Goal: Information Seeking & Learning: Learn about a topic

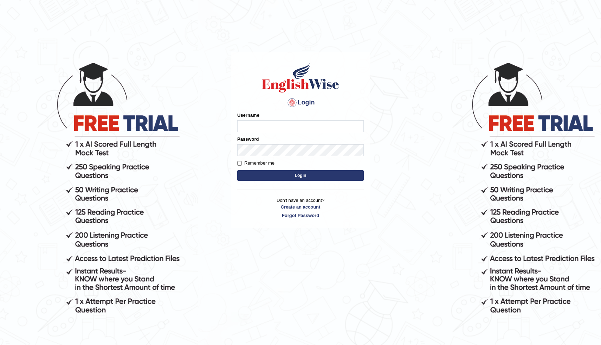
type input "modupe"
click at [319, 174] on button "Login" at bounding box center [300, 175] width 127 height 11
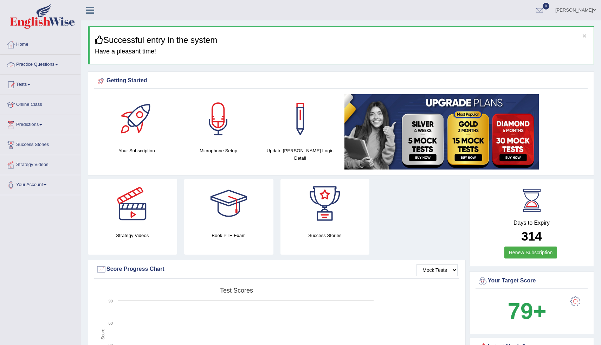
click at [32, 59] on link "Practice Questions" at bounding box center [40, 64] width 80 height 18
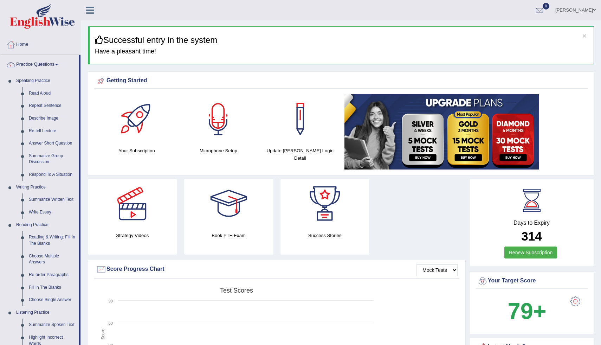
click at [225, 111] on div at bounding box center [218, 118] width 49 height 49
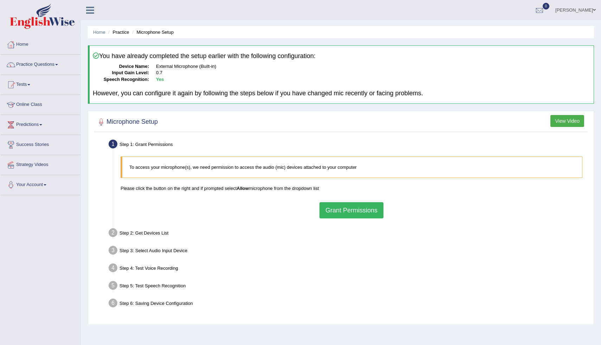
click at [329, 203] on button "Grant Permissions" at bounding box center [352, 210] width 64 height 16
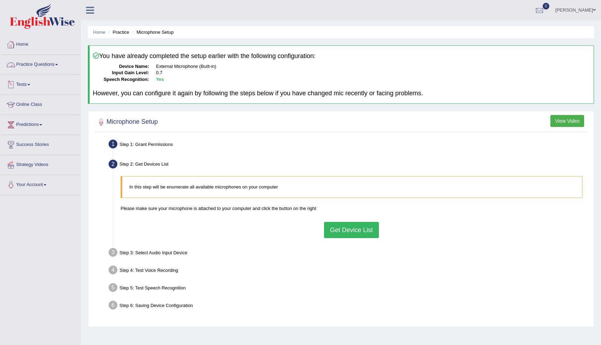
click at [33, 65] on link "Practice Questions" at bounding box center [40, 64] width 80 height 18
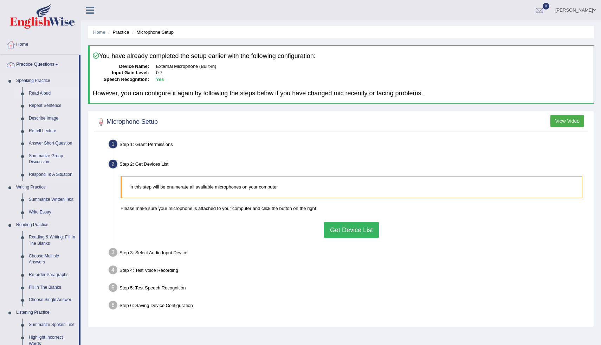
click at [39, 94] on link "Read Aloud" at bounding box center [52, 93] width 53 height 13
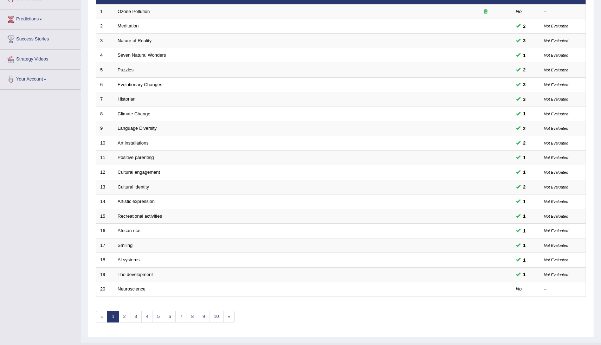
scroll to position [121, 0]
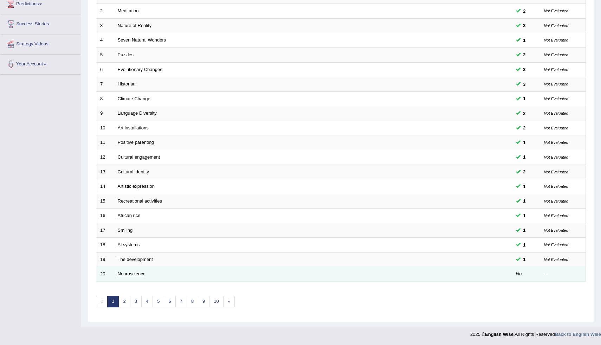
click at [138, 276] on link "Neuroscience" at bounding box center [132, 273] width 28 height 5
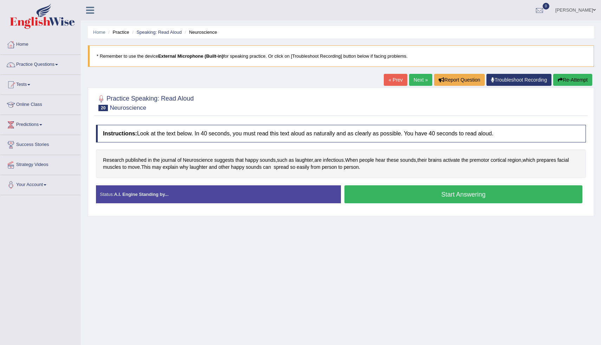
click at [444, 195] on button "Start Answering" at bounding box center [464, 194] width 238 height 18
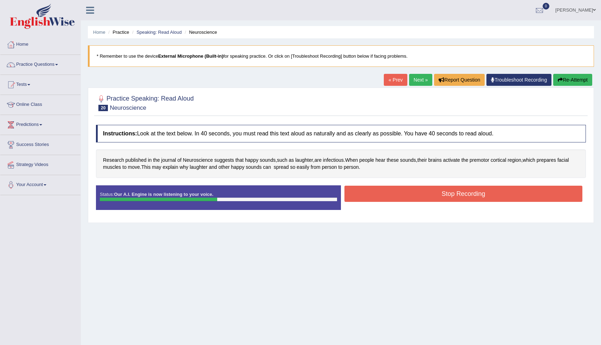
click at [444, 195] on button "Stop Recording" at bounding box center [464, 194] width 238 height 16
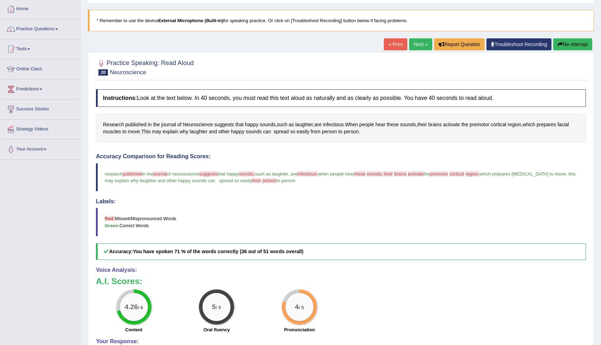
scroll to position [39, 0]
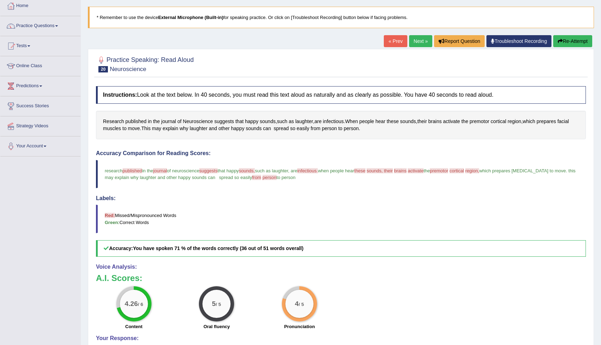
click at [418, 39] on link "Next »" at bounding box center [420, 41] width 23 height 12
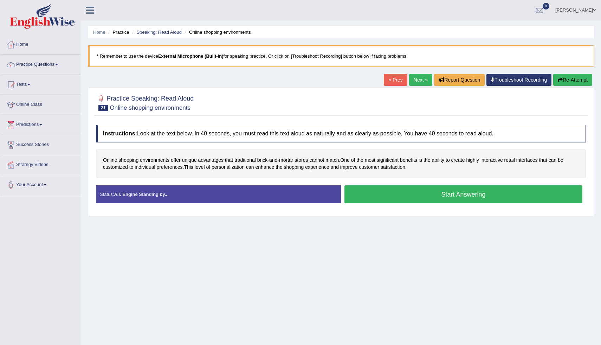
click at [404, 196] on button "Start Answering" at bounding box center [464, 194] width 238 height 18
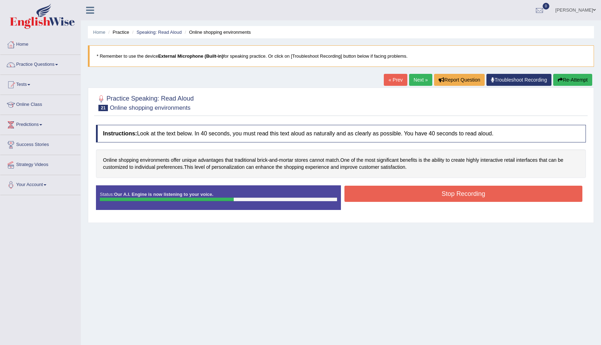
click at [404, 196] on button "Stop Recording" at bounding box center [464, 194] width 238 height 16
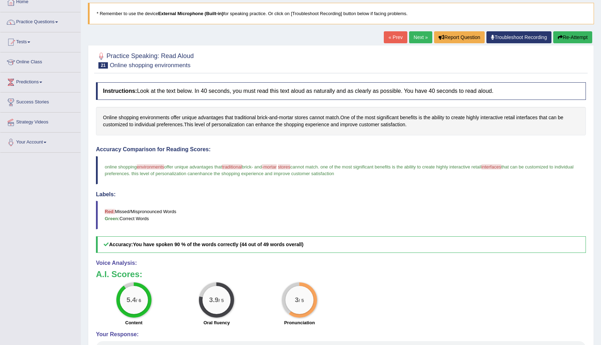
scroll to position [47, 0]
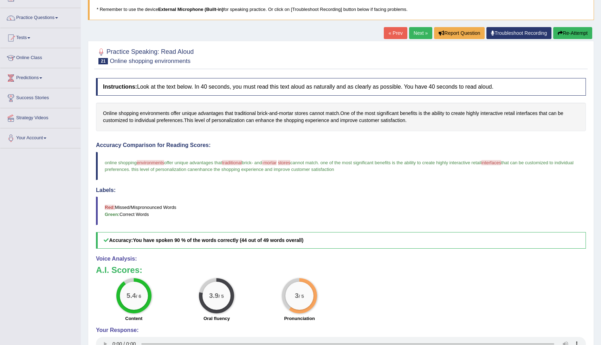
click at [419, 36] on link "Next »" at bounding box center [420, 33] width 23 height 12
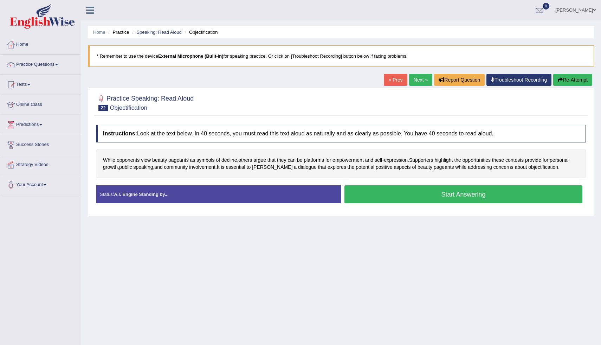
click at [414, 195] on button "Start Answering" at bounding box center [464, 194] width 238 height 18
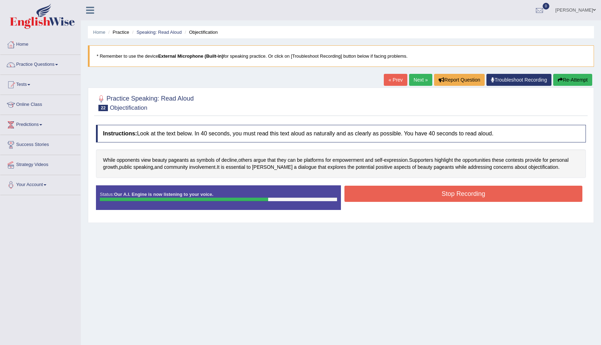
click at [414, 195] on button "Stop Recording" at bounding box center [464, 194] width 238 height 16
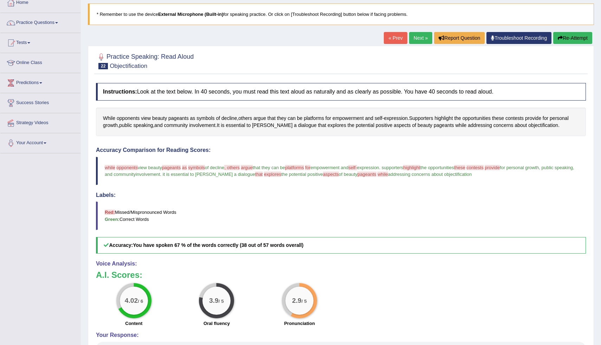
scroll to position [43, 0]
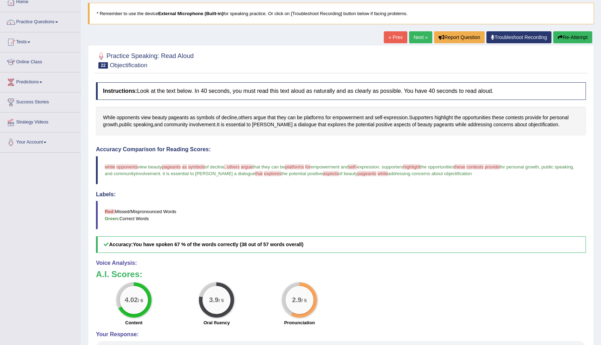
click at [418, 39] on link "Next »" at bounding box center [420, 37] width 23 height 12
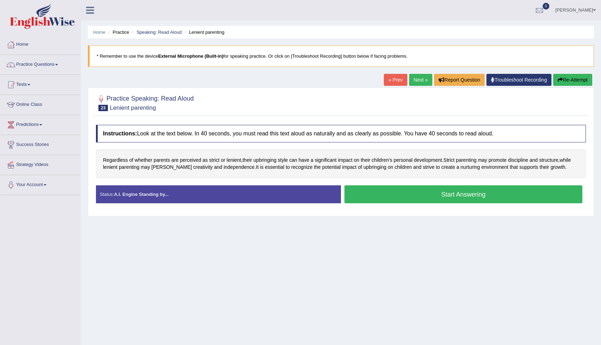
click at [420, 195] on button "Start Answering" at bounding box center [464, 194] width 238 height 18
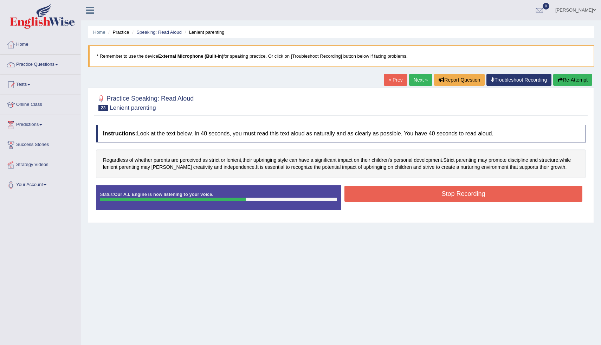
click at [420, 195] on button "Stop Recording" at bounding box center [464, 194] width 238 height 16
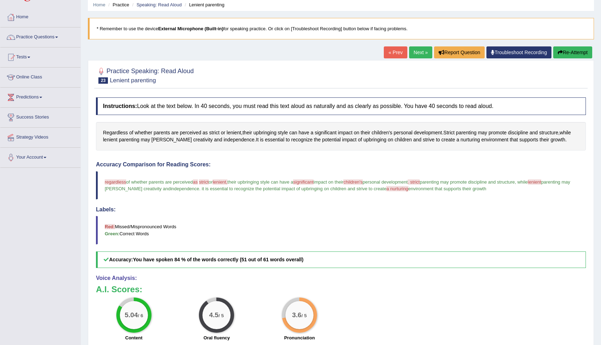
scroll to position [30, 0]
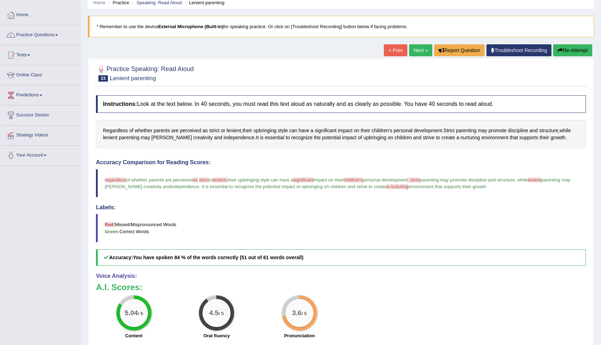
click at [417, 49] on link "Next »" at bounding box center [420, 50] width 23 height 12
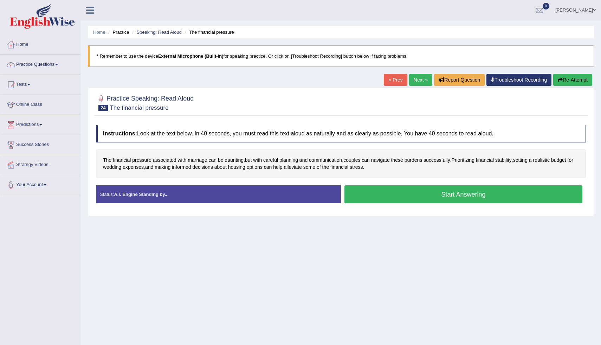
click at [402, 193] on button "Start Answering" at bounding box center [464, 194] width 238 height 18
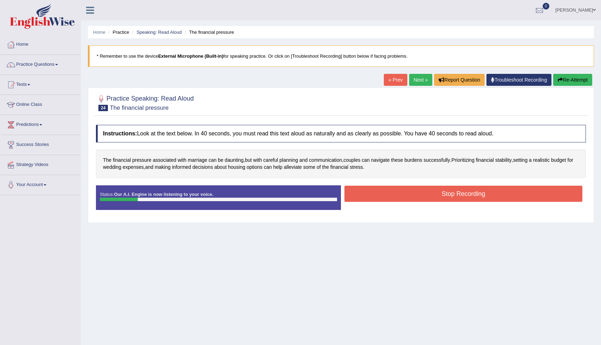
click at [402, 193] on button "Stop Recording" at bounding box center [464, 194] width 238 height 16
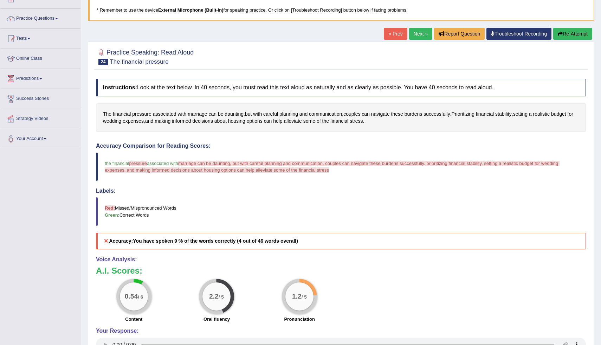
scroll to position [47, 0]
click at [423, 37] on link "Next »" at bounding box center [420, 33] width 23 height 12
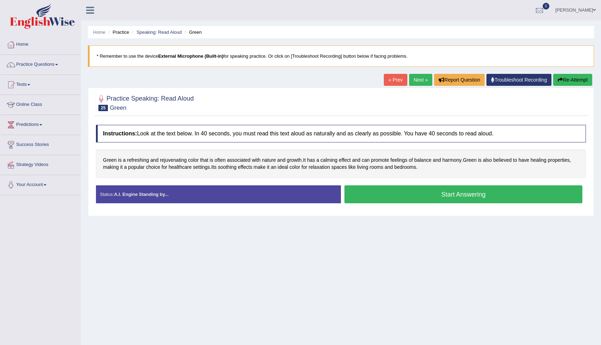
click at [389, 197] on button "Start Answering" at bounding box center [464, 194] width 238 height 18
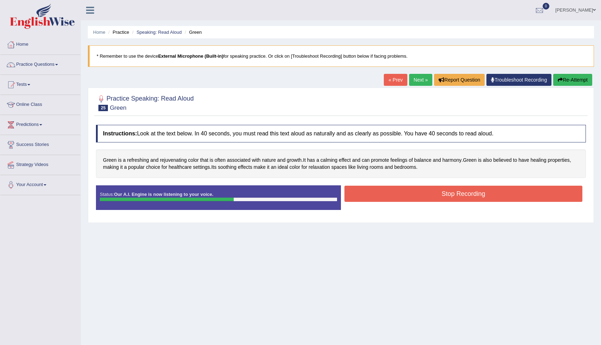
click at [389, 197] on button "Stop Recording" at bounding box center [464, 194] width 238 height 16
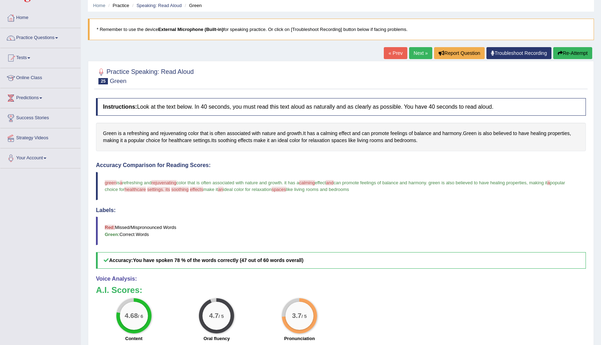
scroll to position [28, 0]
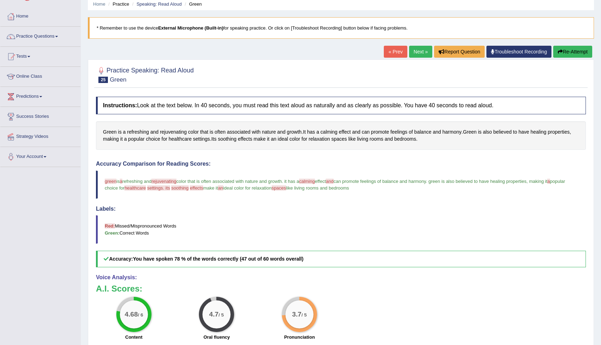
click at [107, 182] on span "green" at bounding box center [111, 181] width 12 height 5
click at [110, 134] on span "Green" at bounding box center [110, 131] width 14 height 7
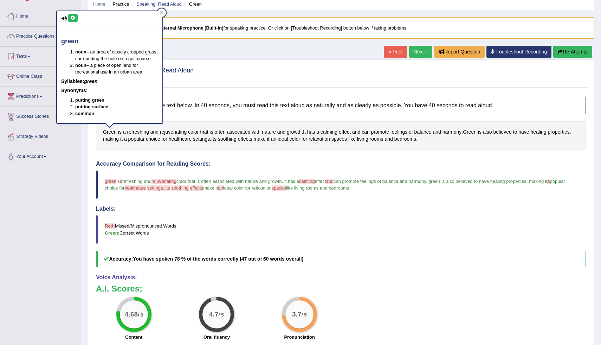
click at [63, 20] on icon at bounding box center [64, 18] width 6 height 5
click at [72, 19] on icon at bounding box center [72, 18] width 5 height 4
click at [66, 19] on icon at bounding box center [64, 18] width 6 height 5
click at [72, 17] on icon at bounding box center [72, 18] width 5 height 4
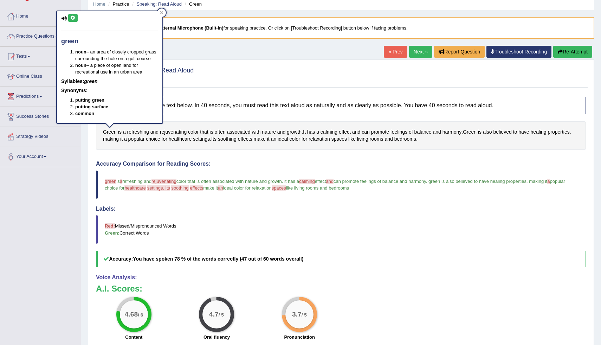
click at [72, 17] on icon at bounding box center [72, 18] width 5 height 4
click at [162, 181] on span "rejuvenating" at bounding box center [164, 181] width 25 height 5
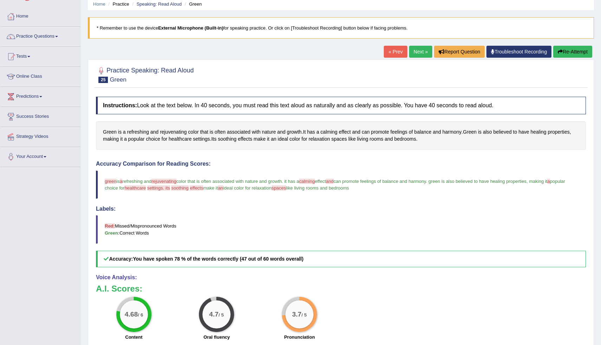
click at [162, 181] on span "rejuvenating" at bounding box center [164, 181] width 25 height 5
click at [169, 134] on span "rejuvenating" at bounding box center [173, 131] width 27 height 7
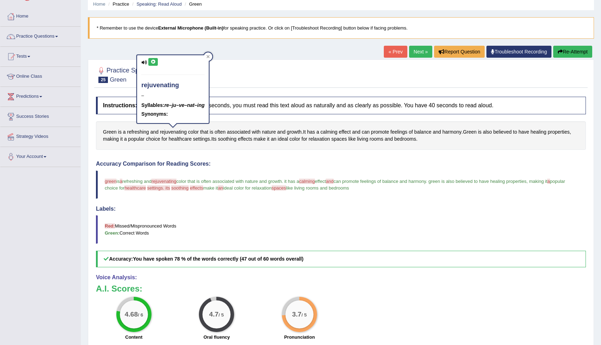
click at [154, 63] on icon at bounding box center [152, 62] width 5 height 4
click at [316, 178] on blockquote "green is a refreshing and rejuvenating vaginating color that is often associate…" at bounding box center [341, 185] width 490 height 28
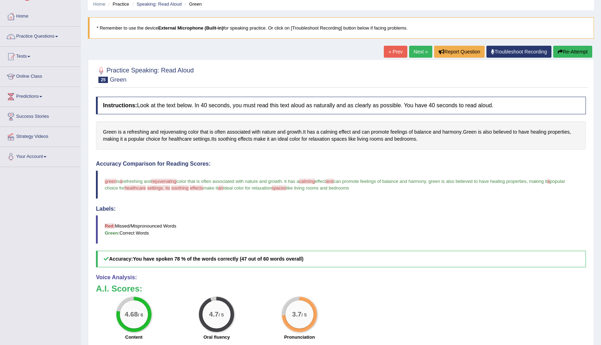
click at [313, 181] on span "calming" at bounding box center [307, 181] width 16 height 5
click at [315, 180] on span "calming" at bounding box center [307, 181] width 16 height 5
click at [328, 134] on span "calming" at bounding box center [329, 131] width 17 height 7
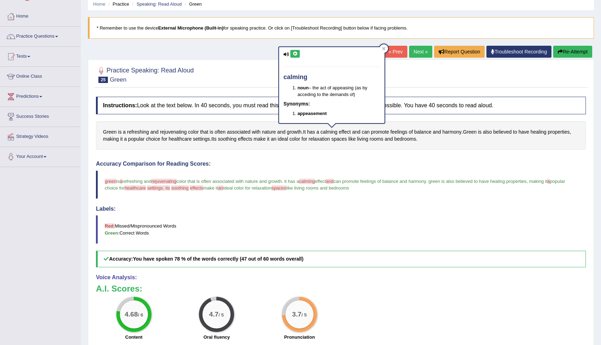
click at [297, 52] on icon at bounding box center [295, 54] width 5 height 4
click at [334, 182] on span "and" at bounding box center [330, 181] width 8 height 5
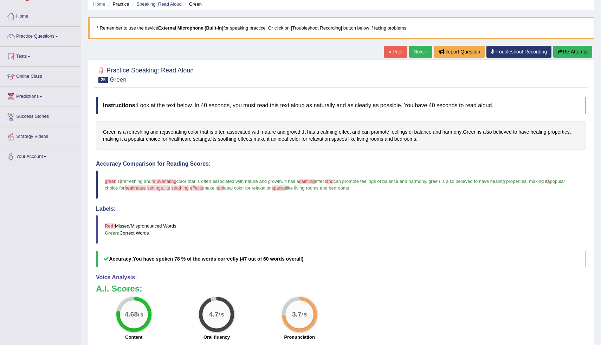
click at [334, 182] on span "and" at bounding box center [330, 181] width 8 height 5
click at [359, 132] on span "and" at bounding box center [356, 131] width 8 height 7
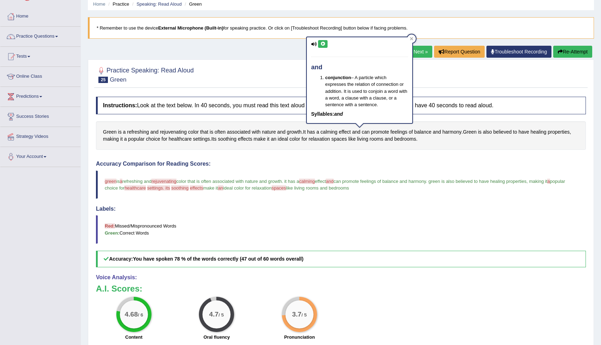
click at [323, 41] on button at bounding box center [322, 44] width 9 height 8
click at [33, 37] on link "Practice Questions" at bounding box center [40, 36] width 80 height 18
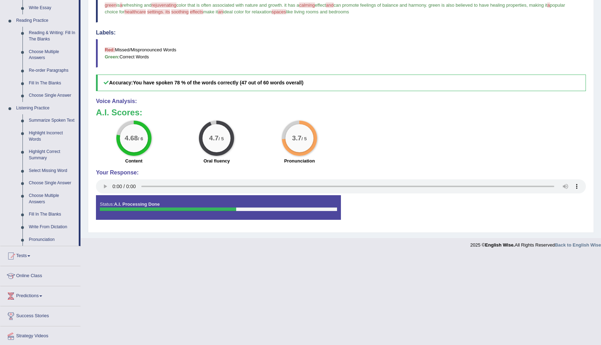
scroll to position [232, 0]
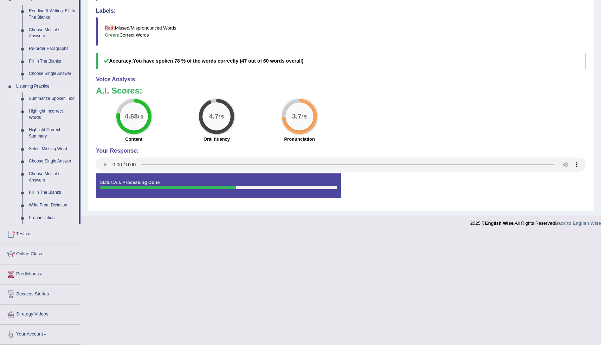
click at [50, 92] on link "Summarize Spoken Text" at bounding box center [52, 98] width 53 height 13
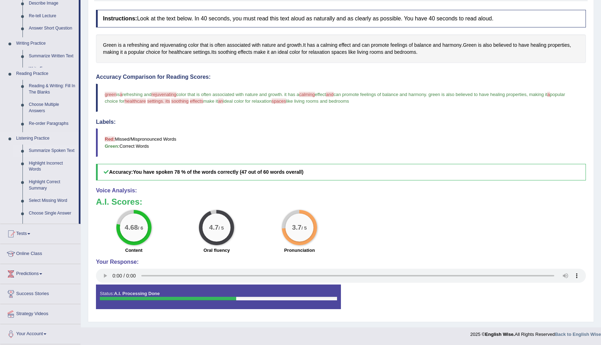
scroll to position [115, 0]
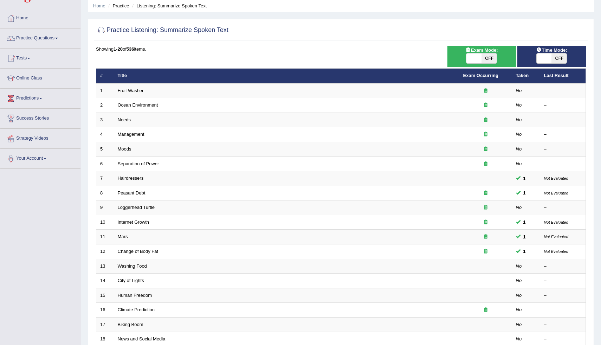
scroll to position [32, 0]
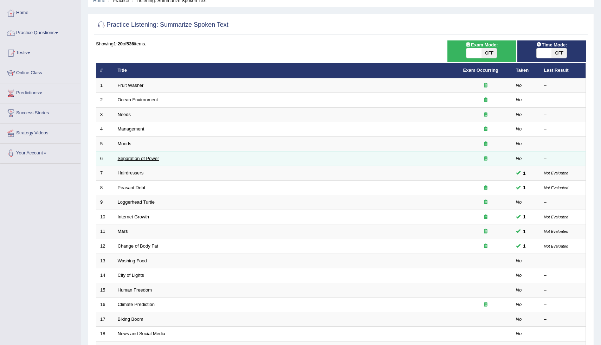
click at [138, 158] on link "Separation of Power" at bounding box center [138, 158] width 41 height 5
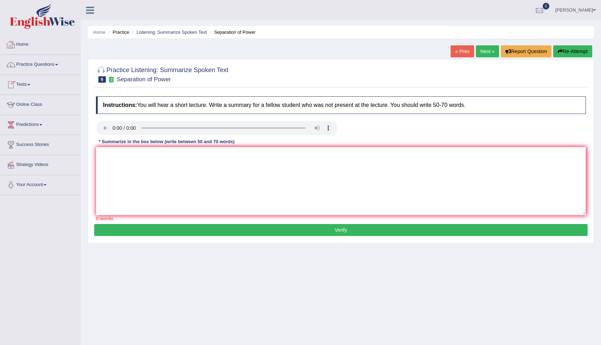
click at [25, 64] on link "Practice Questions" at bounding box center [40, 64] width 80 height 18
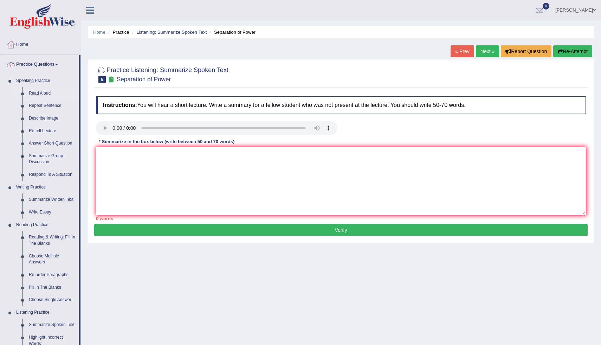
click at [42, 91] on link "Read Aloud" at bounding box center [52, 93] width 53 height 13
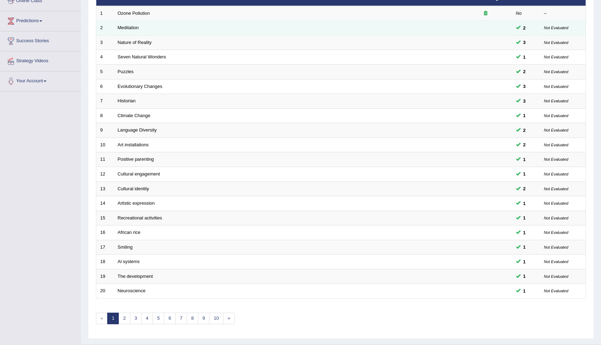
scroll to position [121, 0]
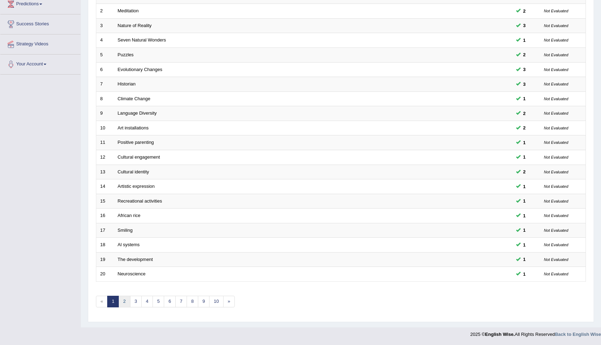
click at [124, 306] on link "2" at bounding box center [124, 302] width 12 height 12
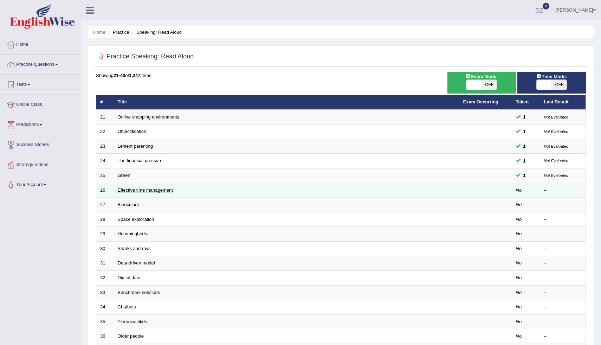
click at [155, 190] on link "Effective time management" at bounding box center [145, 189] width 55 height 5
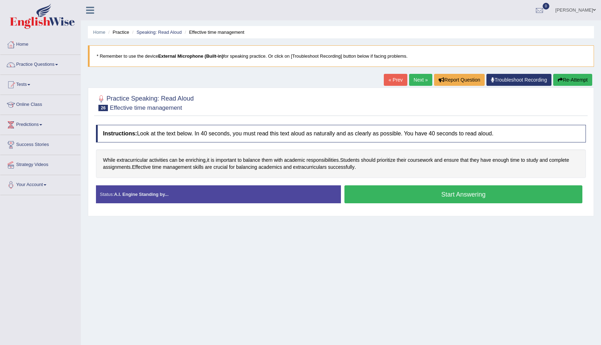
click at [443, 195] on button "Start Answering" at bounding box center [464, 194] width 238 height 18
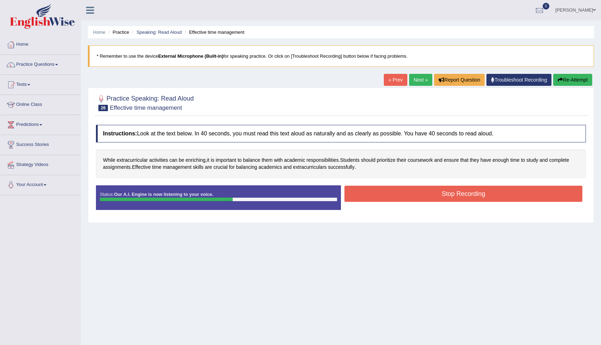
click at [443, 195] on button "Stop Recording" at bounding box center [464, 194] width 238 height 16
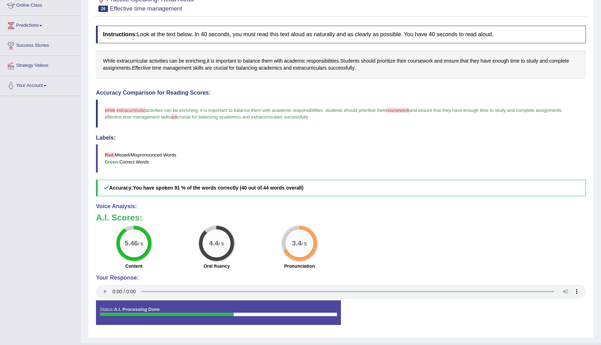
scroll to position [97, 0]
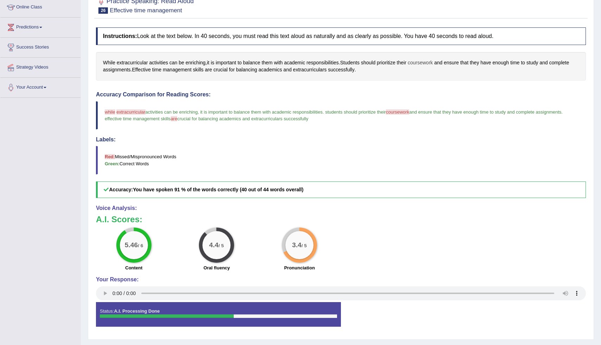
click at [431, 63] on span "coursework" at bounding box center [420, 62] width 25 height 7
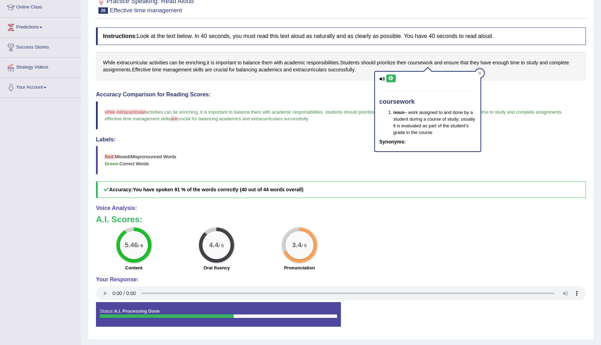
click at [391, 79] on icon at bounding box center [391, 78] width 5 height 4
click at [111, 113] on span "while" at bounding box center [110, 111] width 11 height 5
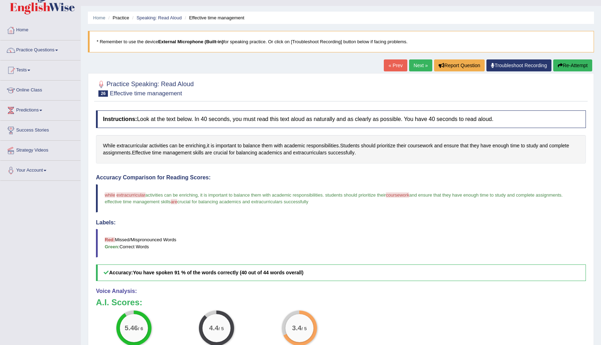
scroll to position [14, 0]
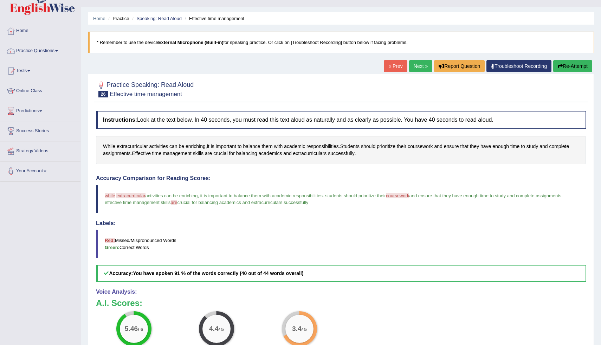
click at [417, 69] on link "Next »" at bounding box center [420, 66] width 23 height 12
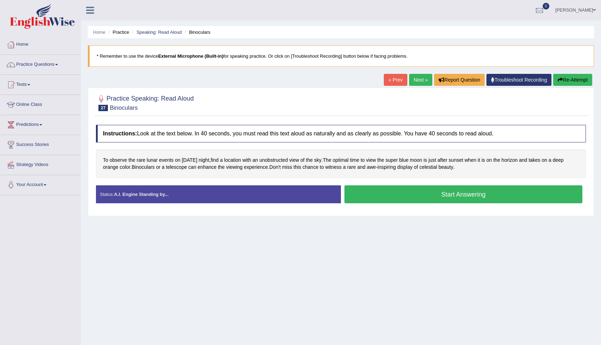
click at [385, 198] on button "Start Answering" at bounding box center [464, 194] width 238 height 18
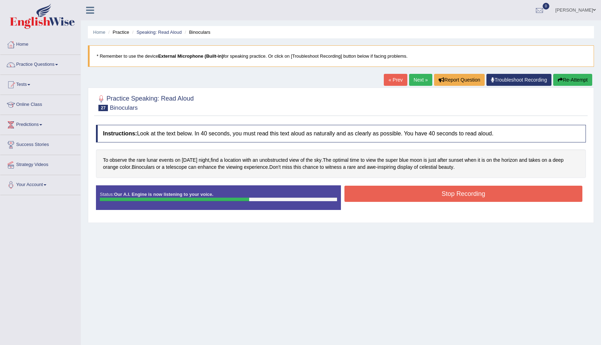
click at [385, 198] on button "Stop Recording" at bounding box center [464, 194] width 238 height 16
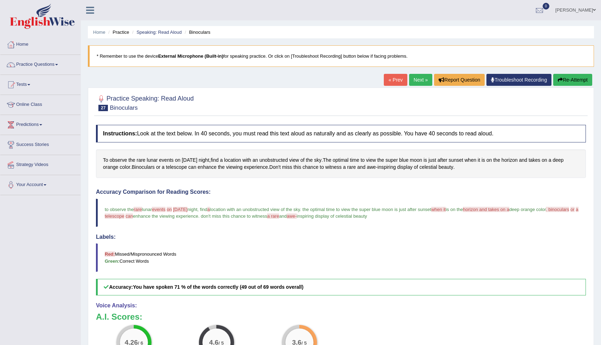
click at [416, 79] on link "Next »" at bounding box center [420, 80] width 23 height 12
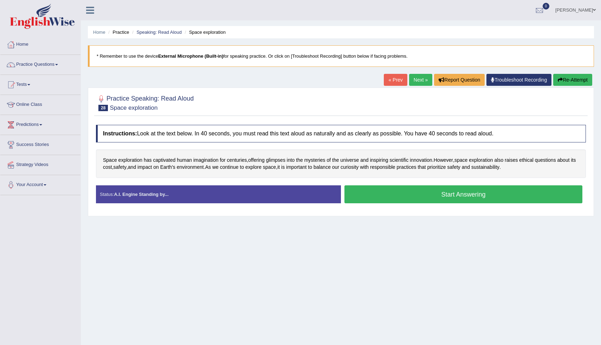
click at [415, 198] on button "Start Answering" at bounding box center [464, 194] width 238 height 18
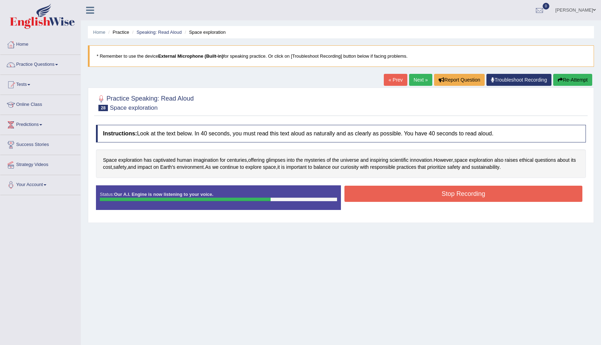
click at [415, 198] on button "Stop Recording" at bounding box center [464, 194] width 238 height 16
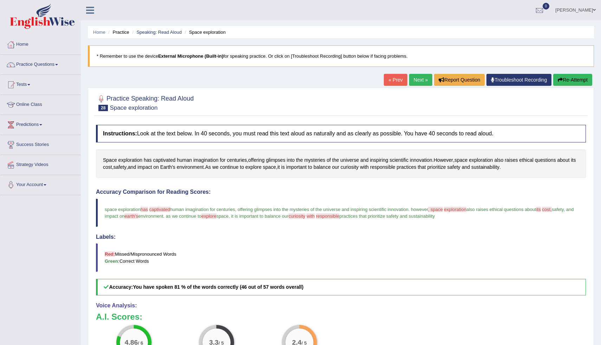
scroll to position [11, 0]
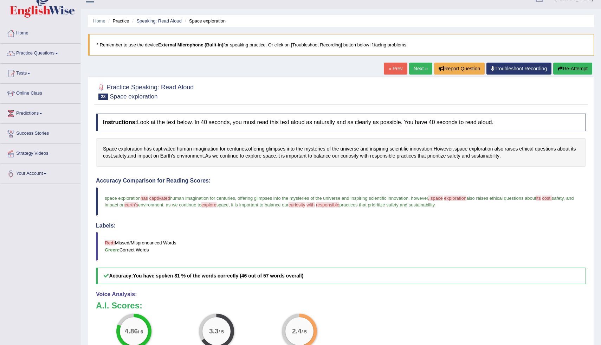
click at [418, 69] on link "Next »" at bounding box center [420, 69] width 23 height 12
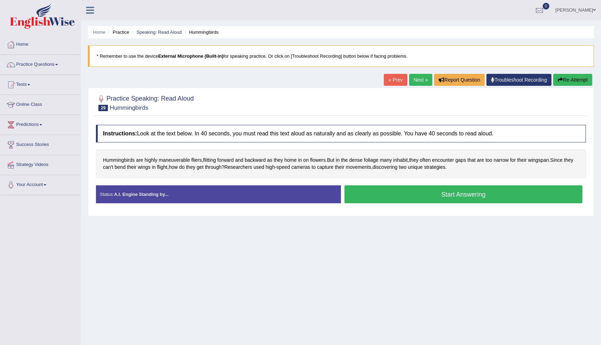
click at [408, 195] on button "Start Answering" at bounding box center [464, 194] width 238 height 18
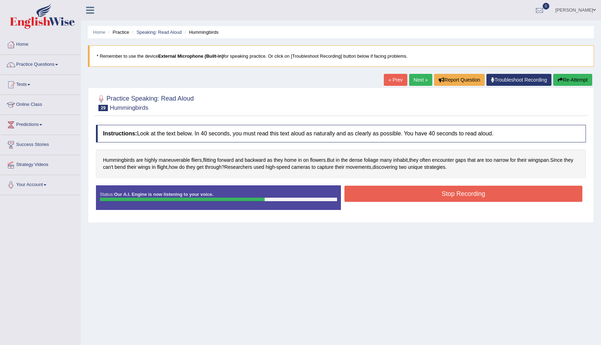
click at [408, 195] on button "Stop Recording" at bounding box center [464, 194] width 238 height 16
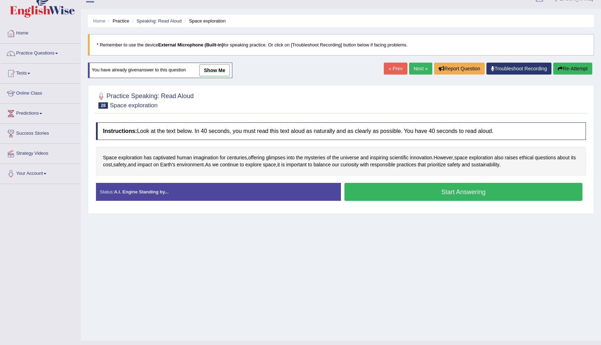
click at [419, 72] on link "Next »" at bounding box center [420, 69] width 23 height 12
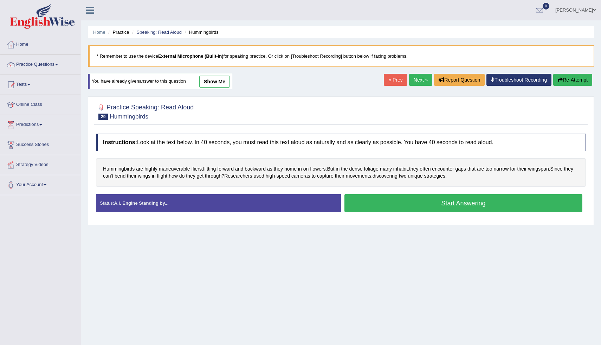
click at [418, 78] on link "Next »" at bounding box center [420, 80] width 23 height 12
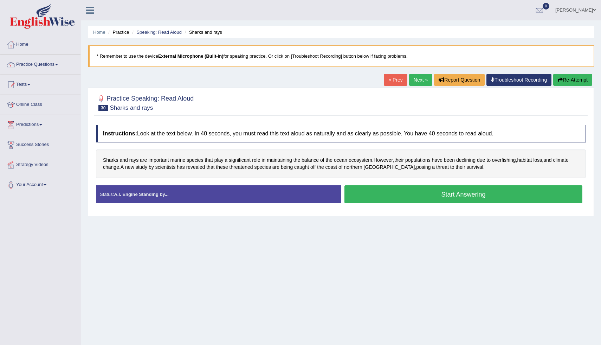
click at [414, 195] on button "Start Answering" at bounding box center [464, 194] width 238 height 18
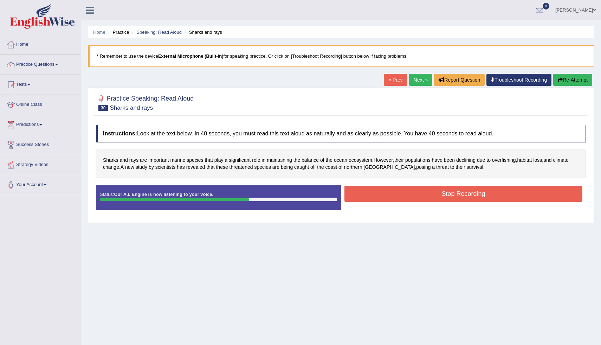
click at [414, 195] on button "Stop Recording" at bounding box center [464, 194] width 238 height 16
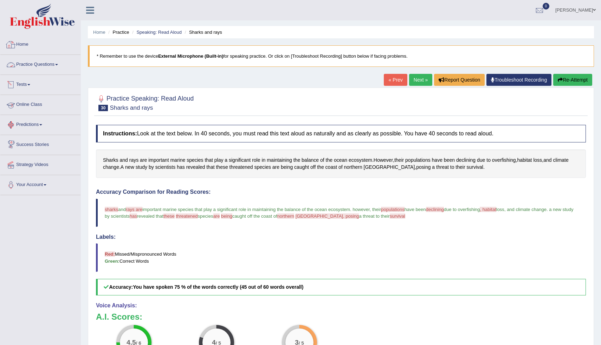
click at [58, 64] on link "Practice Questions" at bounding box center [40, 64] width 80 height 18
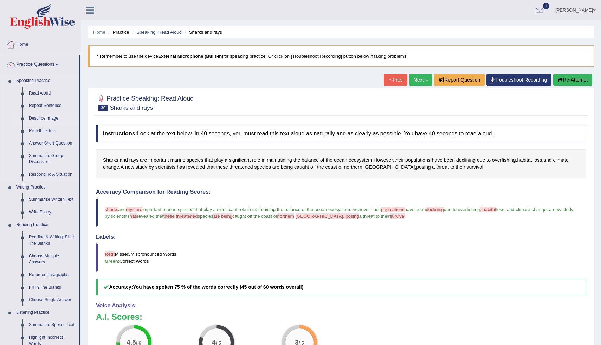
click at [46, 119] on link "Describe Image" at bounding box center [52, 118] width 53 height 13
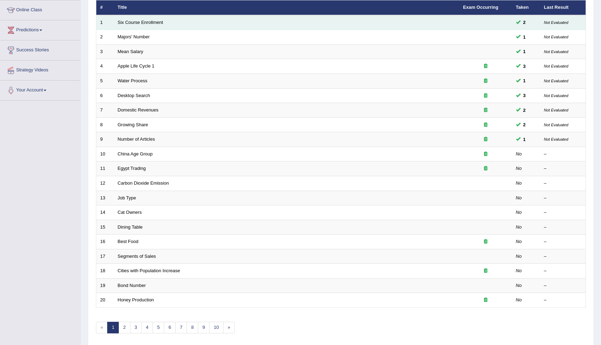
scroll to position [96, 0]
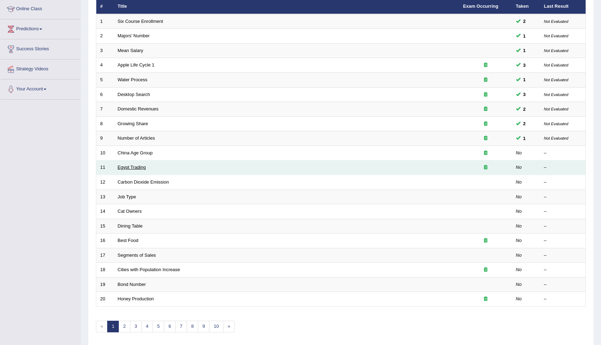
click at [127, 169] on link "Egypt Trading" at bounding box center [132, 167] width 28 height 5
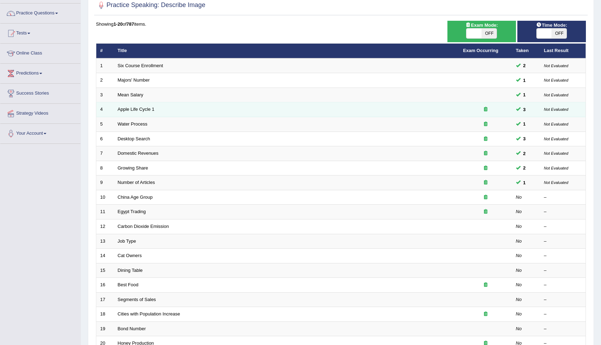
scroll to position [51, 0]
click at [160, 40] on div "Showing 1-20 of 787 items. # Title Exam Occurring Taken Last Result 1 Six Cours…" at bounding box center [341, 203] width 490 height 365
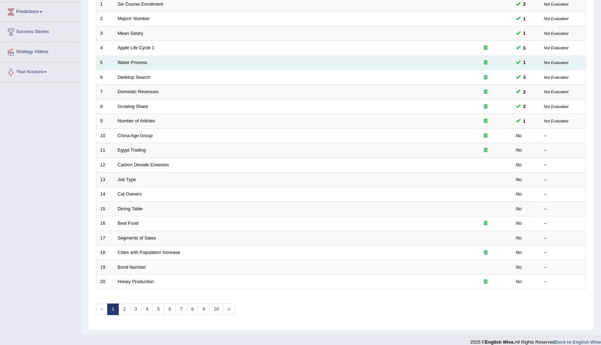
scroll to position [121, 0]
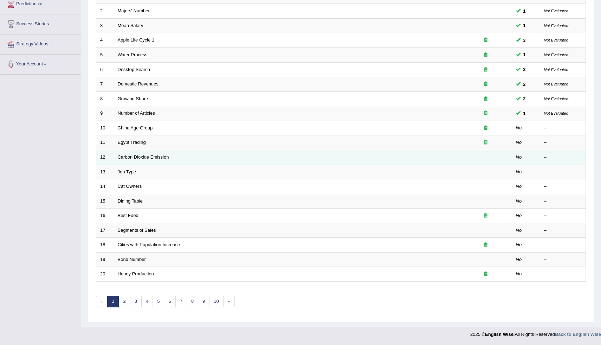
click at [124, 156] on link "Carbon Dioxide Emission" at bounding box center [143, 156] width 51 height 5
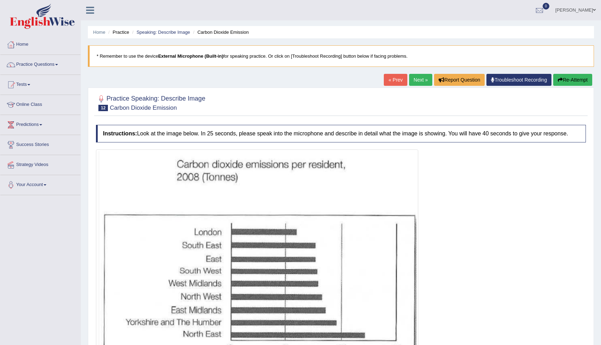
click at [124, 156] on div at bounding box center [257, 256] width 322 height 214
click at [39, 65] on link "Practice Questions" at bounding box center [40, 64] width 80 height 18
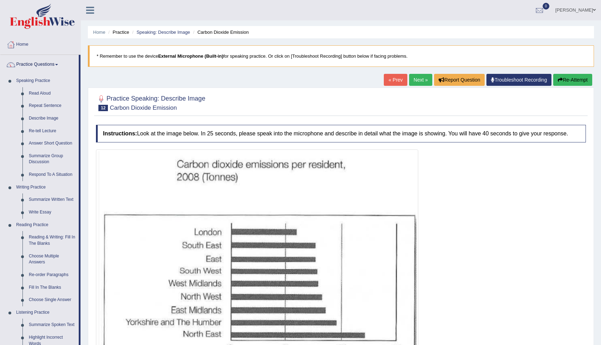
click at [391, 81] on link "« Prev" at bounding box center [395, 80] width 23 height 12
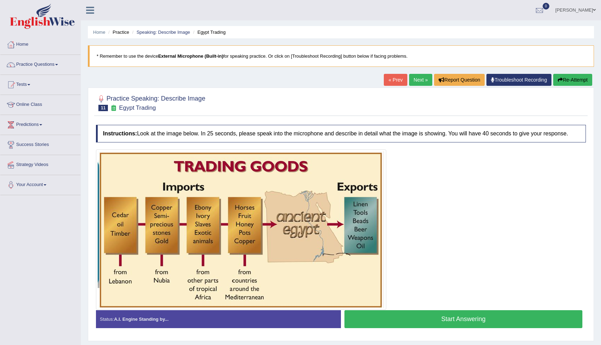
click at [450, 324] on button "Start Answering" at bounding box center [464, 319] width 238 height 18
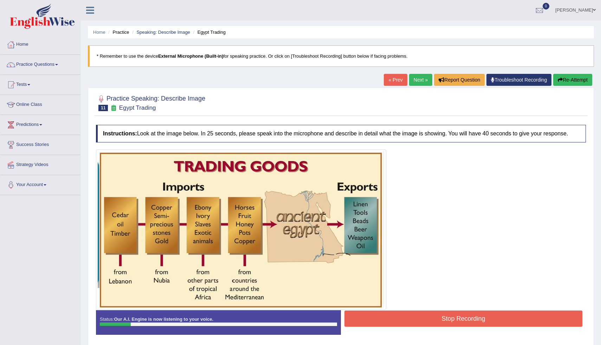
click at [440, 323] on button "Stop Recording" at bounding box center [464, 318] width 238 height 16
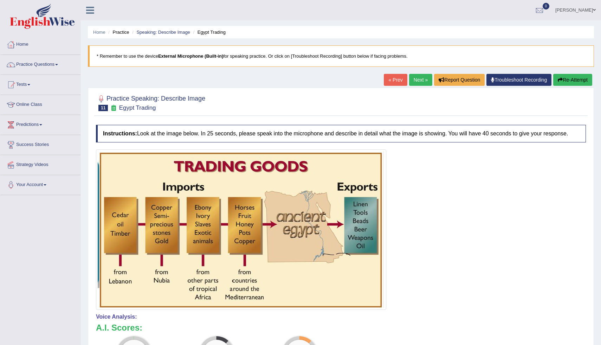
click at [569, 80] on button "Re-Attempt" at bounding box center [572, 80] width 39 height 12
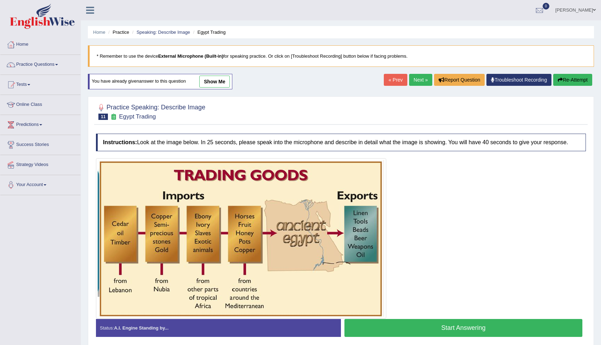
click at [403, 337] on button "Start Answering" at bounding box center [464, 328] width 238 height 18
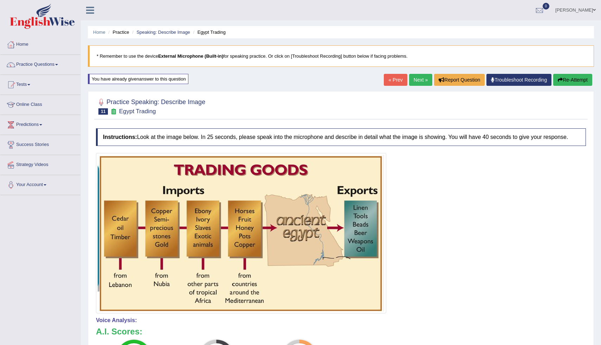
click at [570, 80] on button "Re-Attempt" at bounding box center [572, 80] width 39 height 12
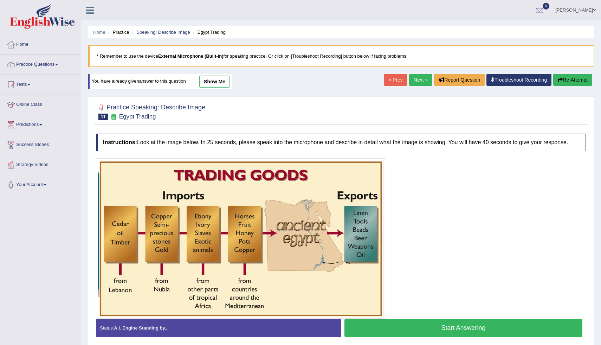
click at [451, 336] on button "Start Answering" at bounding box center [464, 328] width 238 height 18
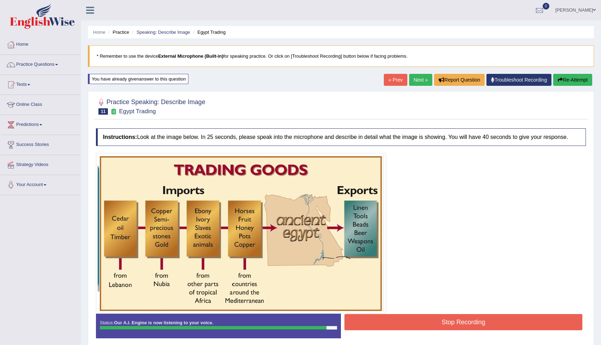
click at [451, 330] on button "Stop Recording" at bounding box center [464, 322] width 238 height 16
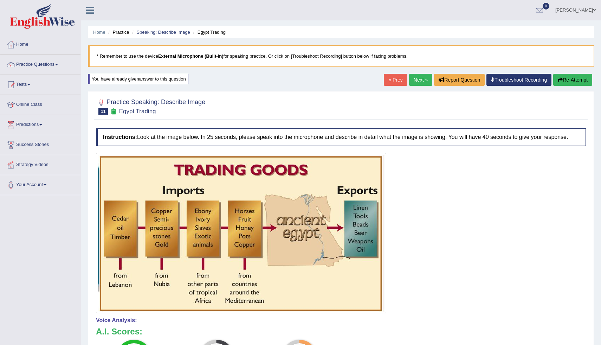
click at [582, 81] on button "Re-Attempt" at bounding box center [572, 80] width 39 height 12
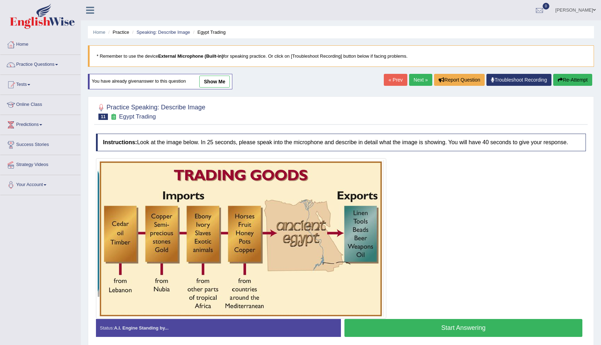
click at [417, 335] on button "Start Answering" at bounding box center [464, 328] width 238 height 18
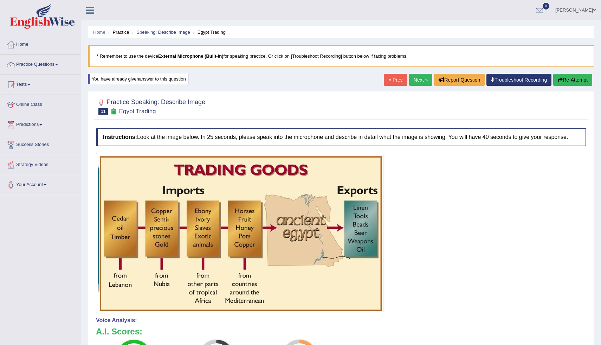
click at [574, 80] on button "Re-Attempt" at bounding box center [572, 80] width 39 height 12
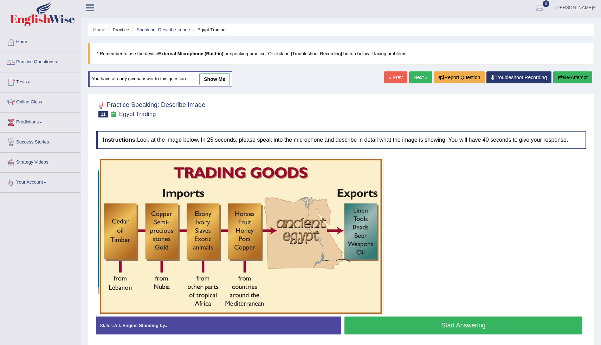
scroll to position [34, 0]
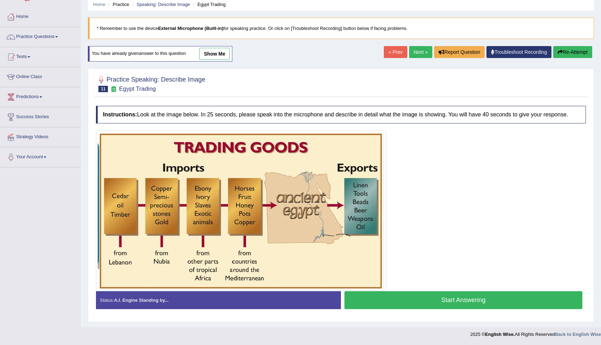
click at [475, 303] on button "Start Answering" at bounding box center [464, 300] width 238 height 18
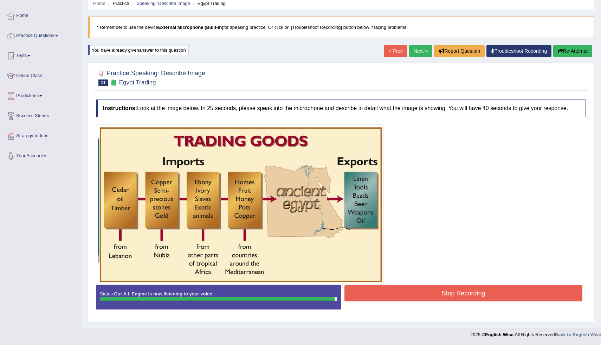
click at [475, 301] on button "Stop Recording" at bounding box center [464, 293] width 238 height 16
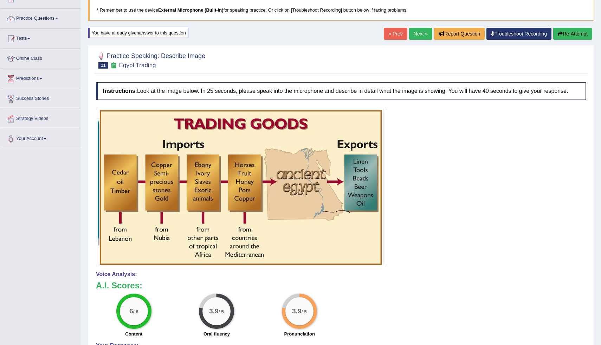
scroll to position [0, 0]
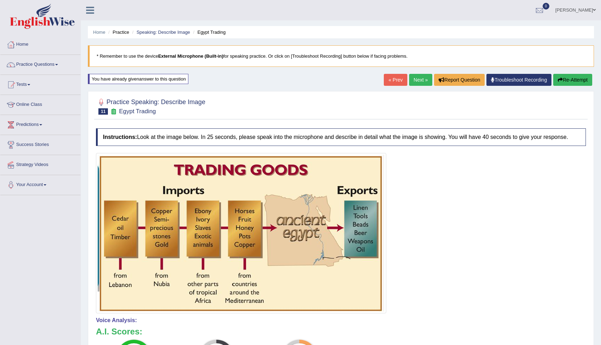
click at [572, 78] on button "Re-Attempt" at bounding box center [572, 80] width 39 height 12
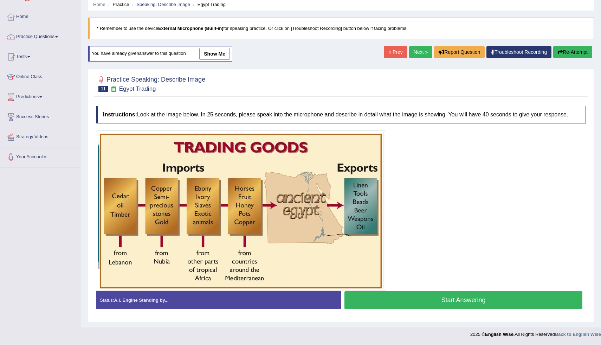
scroll to position [31, 0]
click at [436, 304] on button "Start Answering" at bounding box center [464, 300] width 238 height 18
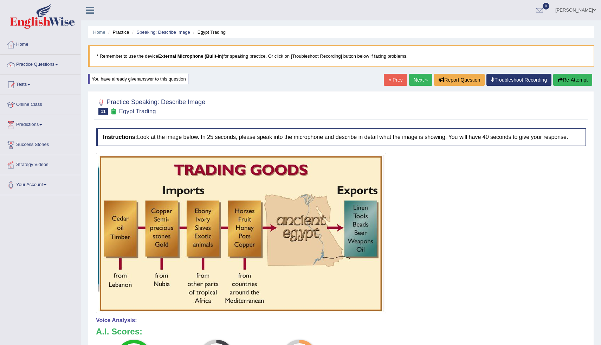
scroll to position [0, 0]
click at [416, 82] on link "Next »" at bounding box center [420, 80] width 23 height 12
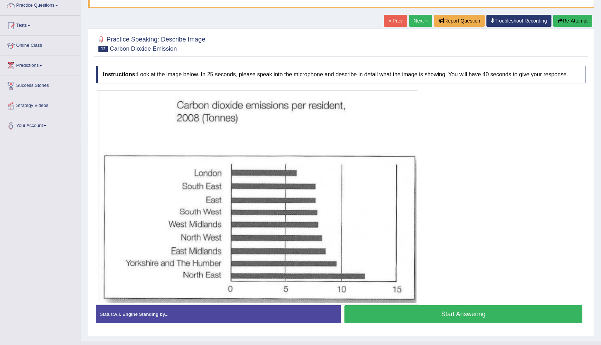
scroll to position [79, 0]
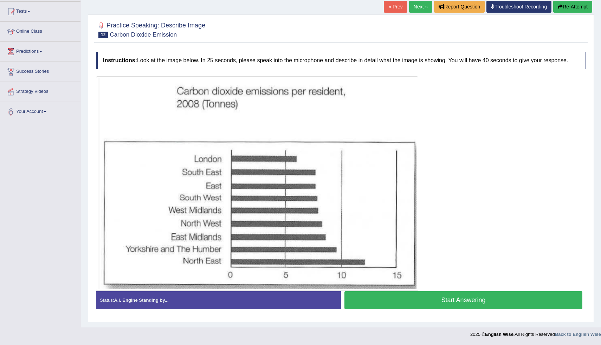
click at [411, 302] on button "Start Answering" at bounding box center [464, 300] width 238 height 18
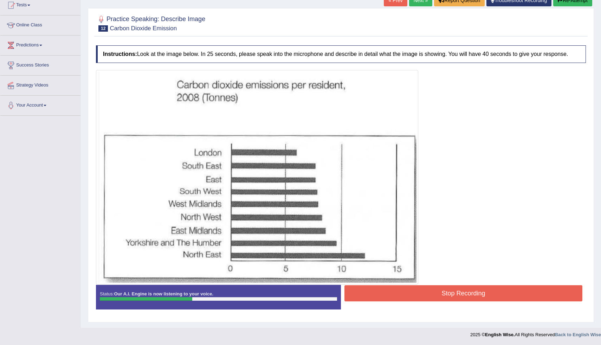
click at [411, 301] on button "Stop Recording" at bounding box center [464, 293] width 238 height 16
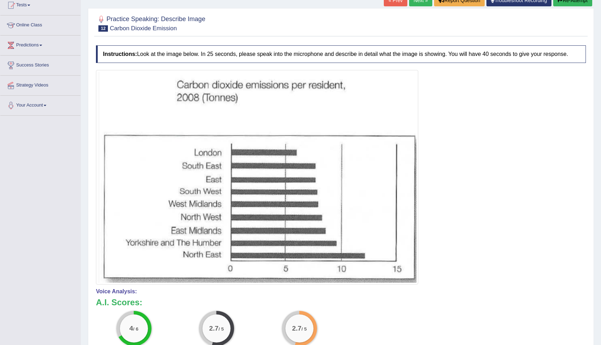
click at [566, 2] on button "Re-Attempt" at bounding box center [572, 0] width 39 height 12
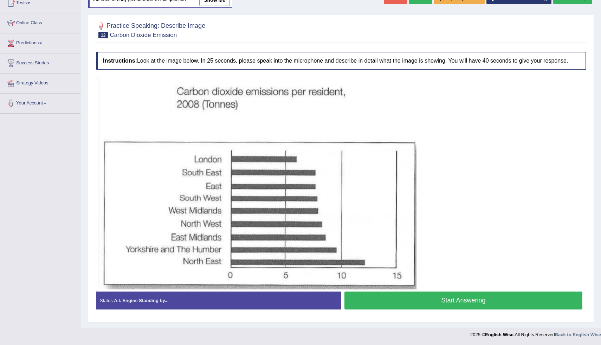
click at [410, 306] on button "Start Answering" at bounding box center [464, 300] width 238 height 18
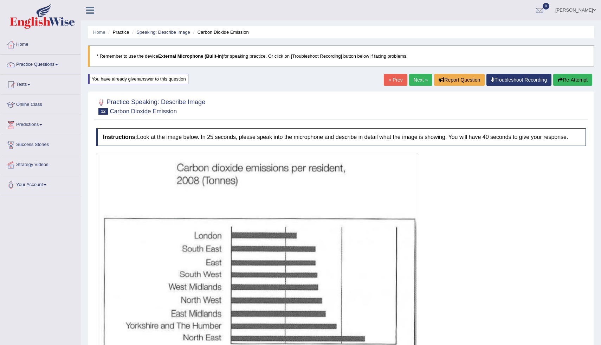
click at [573, 80] on button "Re-Attempt" at bounding box center [572, 80] width 39 height 12
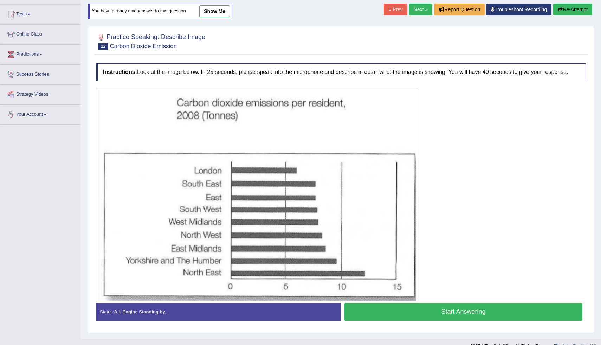
scroll to position [75, 0]
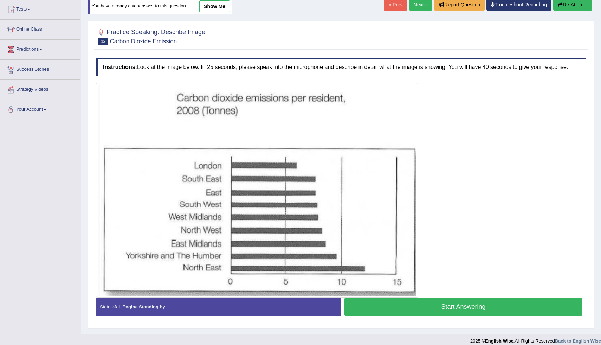
click at [472, 315] on button "Start Answering" at bounding box center [464, 307] width 238 height 18
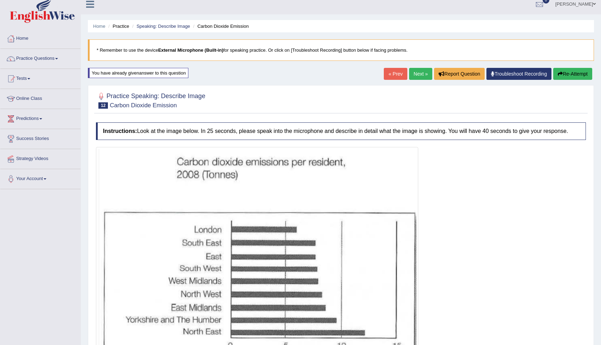
scroll to position [0, 0]
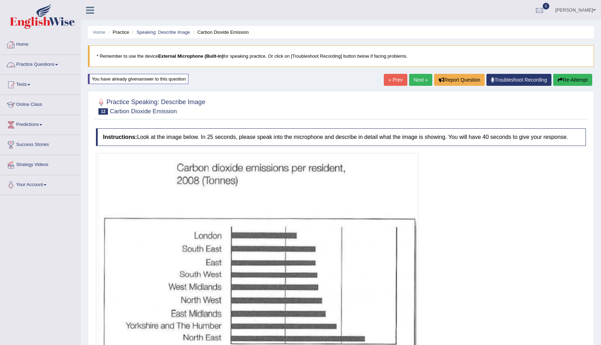
click at [27, 43] on link "Home" at bounding box center [40, 44] width 80 height 18
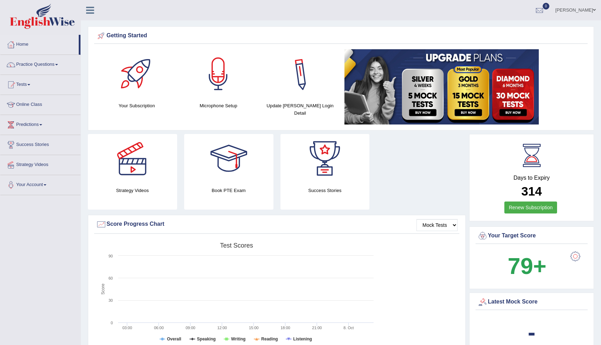
click at [218, 102] on div "Microphone Setup" at bounding box center [218, 79] width 75 height 60
click at [218, 92] on div at bounding box center [218, 73] width 49 height 49
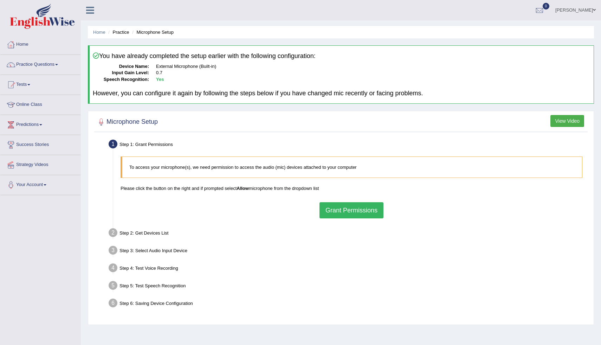
click at [340, 210] on button "Grant Permissions" at bounding box center [352, 210] width 64 height 16
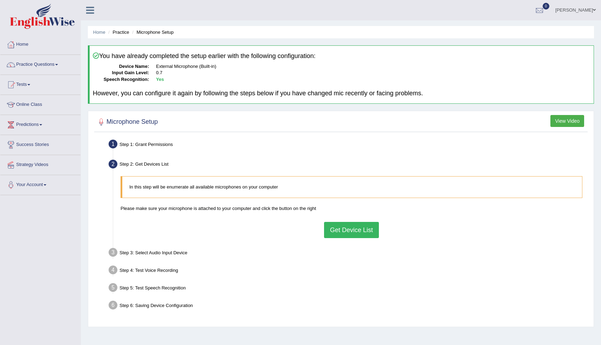
click at [341, 232] on button "Get Device List" at bounding box center [351, 230] width 55 height 16
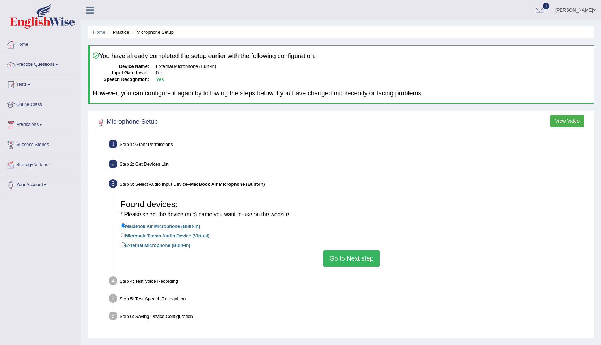
click at [162, 246] on label "External Microphone (Built-in)" at bounding box center [156, 245] width 70 height 8
click at [125, 246] on input "External Microphone (Built-in)" at bounding box center [123, 244] width 5 height 5
radio input "true"
click at [346, 258] on button "Go to Next step" at bounding box center [351, 258] width 56 height 16
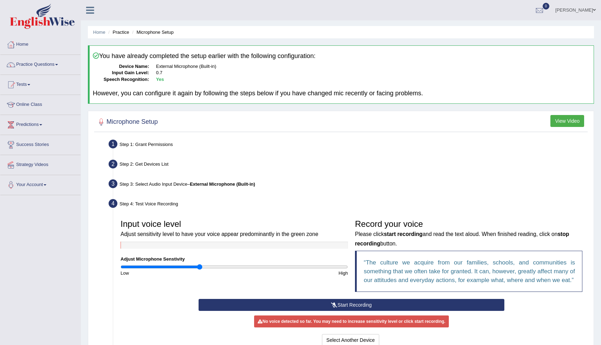
click at [343, 311] on button "Start Recording" at bounding box center [352, 305] width 306 height 12
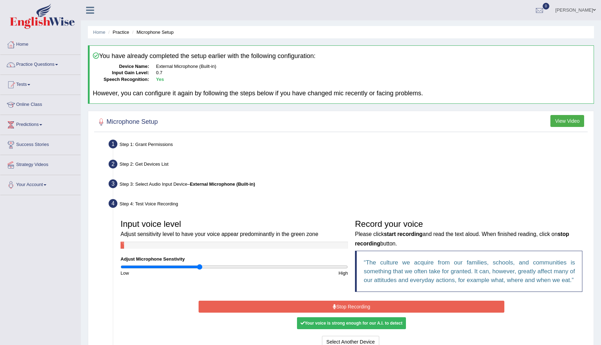
click at [343, 313] on button "Stop Recording" at bounding box center [352, 307] width 306 height 12
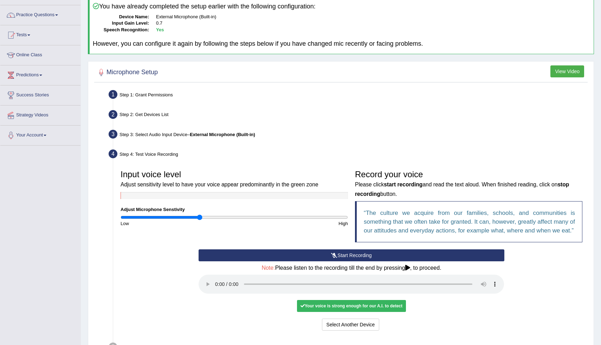
scroll to position [122, 0]
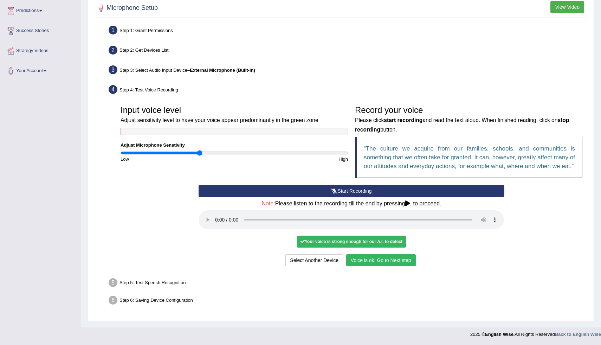
click at [372, 263] on button "Voice is ok. Go to Next step" at bounding box center [381, 260] width 70 height 12
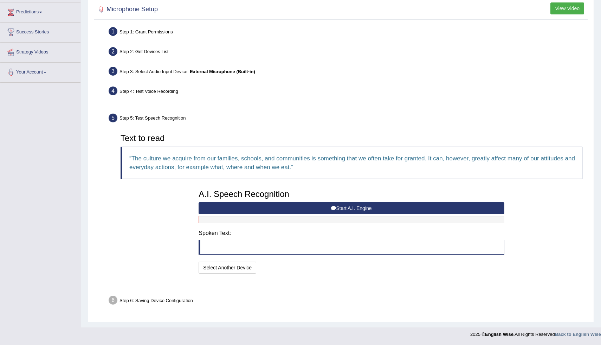
scroll to position [95, 0]
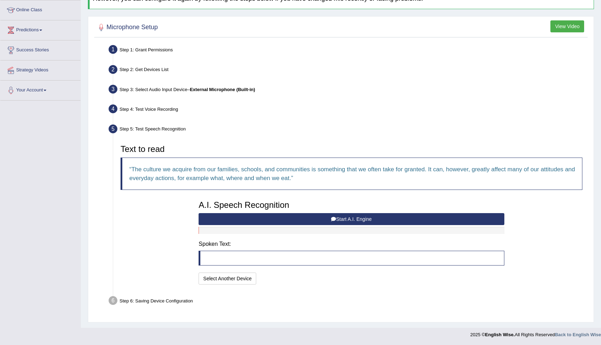
click at [383, 216] on button "Start A.I. Engine" at bounding box center [352, 219] width 306 height 12
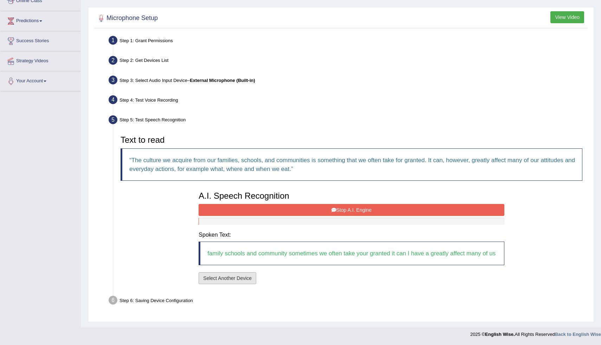
scroll to position [112, 0]
click at [320, 204] on button "Stop A.I. Engine" at bounding box center [352, 210] width 306 height 12
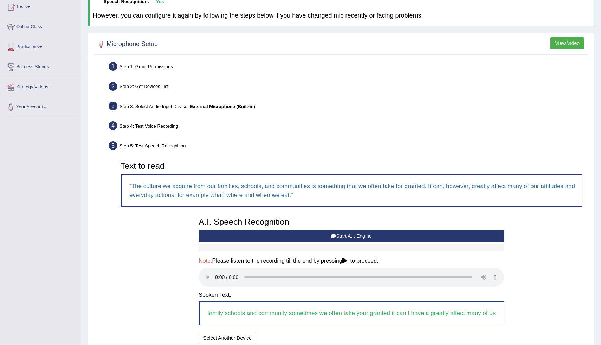
scroll to position [146, 0]
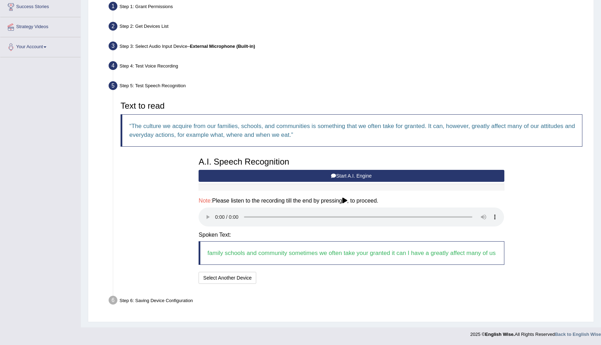
click at [312, 292] on ul "Step 1: Grant Permissions To access your microphone(s), we need permission to a…" at bounding box center [341, 154] width 490 height 309
click at [176, 299] on div "Step 6: Saving Device Configuration" at bounding box center [347, 301] width 485 height 15
click at [280, 278] on button "Speech is ok. Go to Last step" at bounding box center [295, 278] width 73 height 12
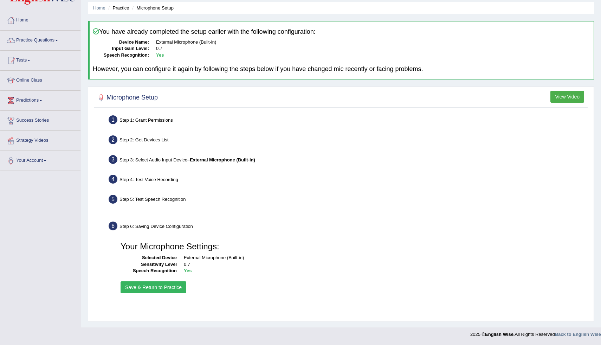
scroll to position [24, 0]
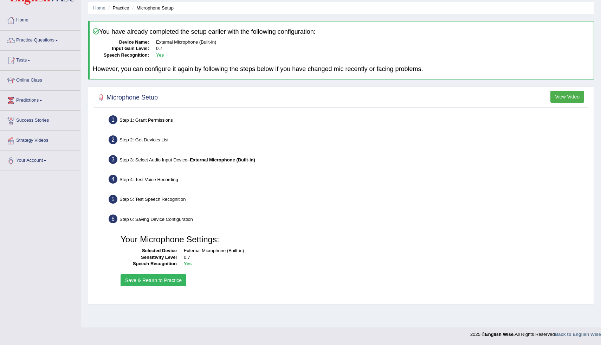
click at [147, 277] on button "Save & Return to Practice" at bounding box center [154, 280] width 66 height 12
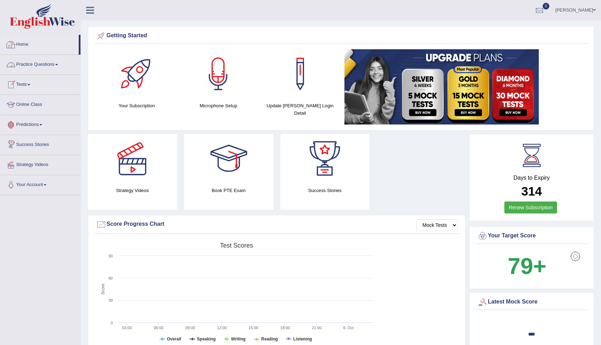
click at [31, 61] on link "Practice Questions" at bounding box center [40, 64] width 80 height 18
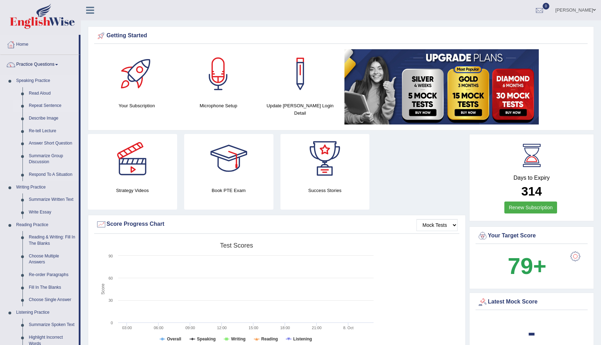
click at [44, 107] on link "Repeat Sentence" at bounding box center [52, 106] width 53 height 13
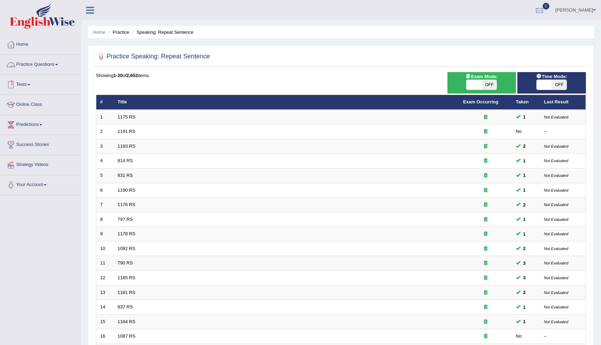
click at [36, 65] on link "Practice Questions" at bounding box center [40, 64] width 80 height 18
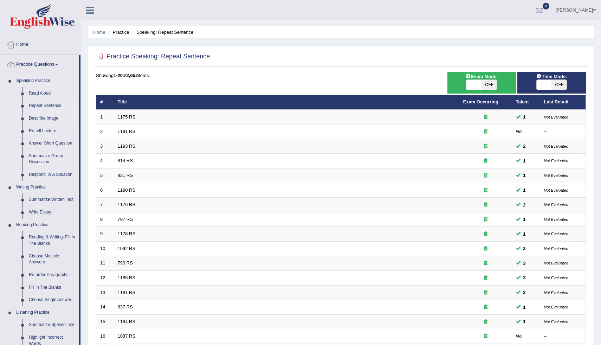
click at [36, 119] on link "Describe Image" at bounding box center [52, 118] width 53 height 13
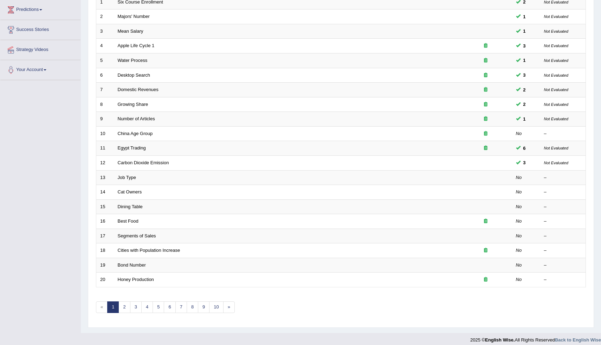
scroll to position [121, 0]
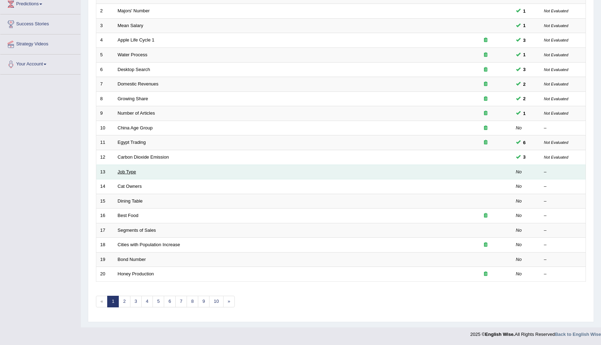
click at [134, 173] on link "Job Type" at bounding box center [127, 171] width 19 height 5
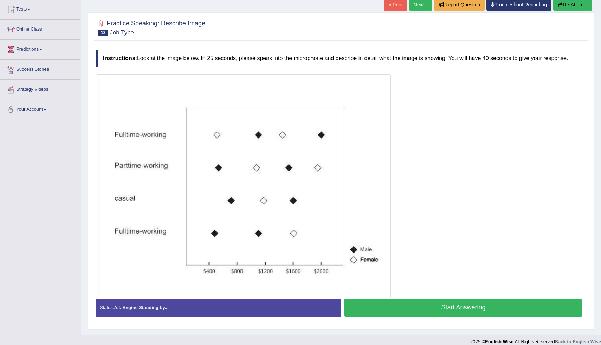
scroll to position [89, 0]
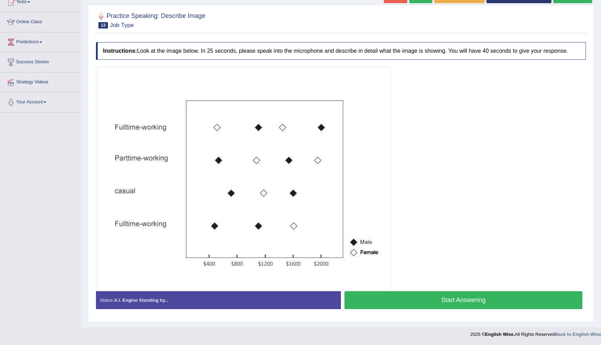
click at [409, 303] on button "Start Answering" at bounding box center [464, 300] width 238 height 18
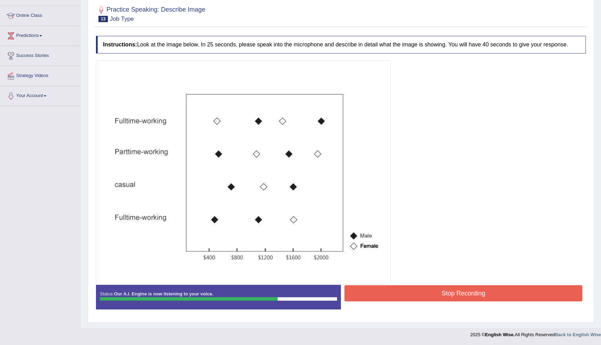
click at [409, 301] on button "Stop Recording" at bounding box center [464, 293] width 238 height 16
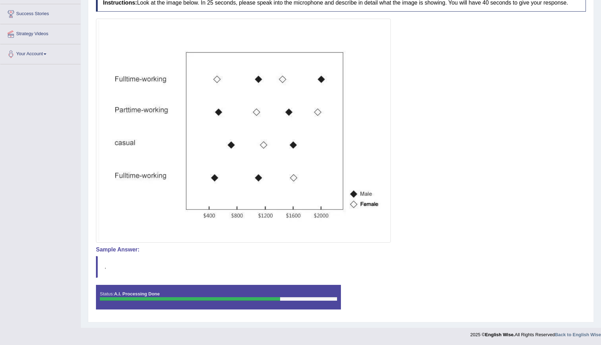
scroll to position [137, 0]
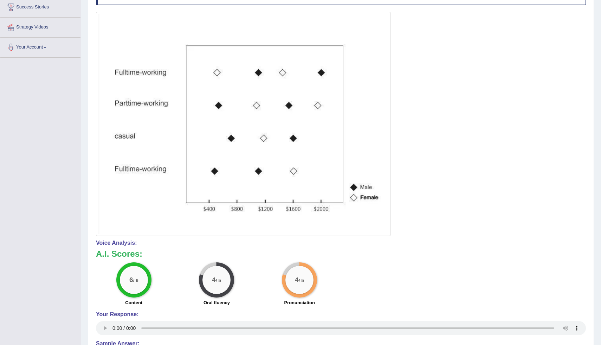
drag, startPoint x: 408, startPoint y: 287, endPoint x: 331, endPoint y: 168, distance: 142.0
click at [331, 168] on div "Instructions: Look at the image below. In 25 seconds, please speak into the mic…" at bounding box center [341, 198] width 494 height 428
click at [150, 111] on img at bounding box center [243, 124] width 291 height 220
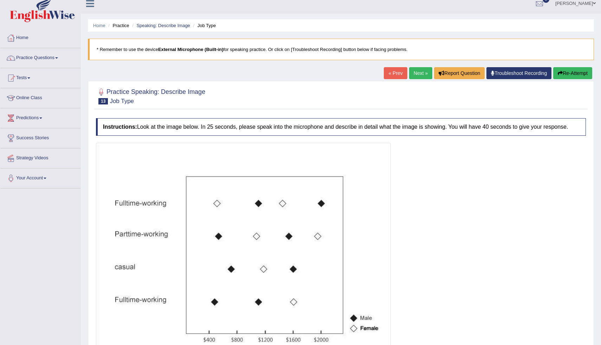
scroll to position [0, 0]
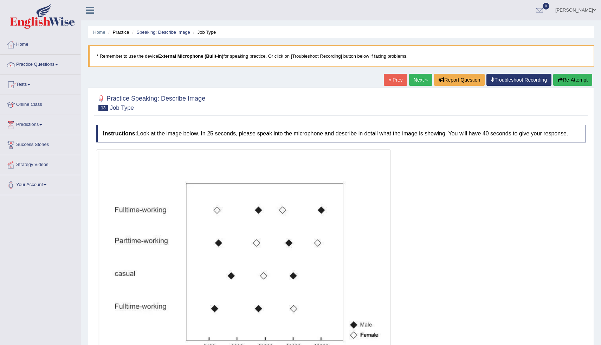
click at [30, 64] on link "Practice Questions" at bounding box center [40, 64] width 80 height 18
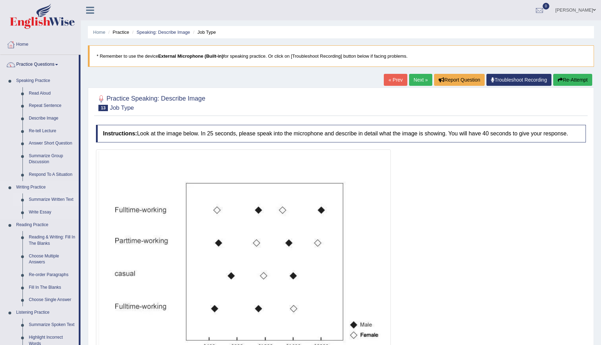
click at [46, 200] on link "Summarize Written Text" at bounding box center [52, 199] width 53 height 13
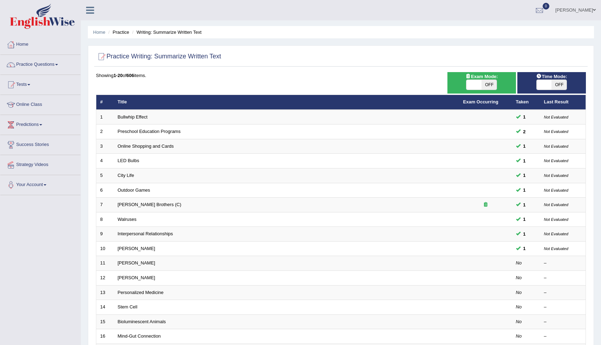
click at [33, 105] on link "Online Class" at bounding box center [40, 104] width 80 height 18
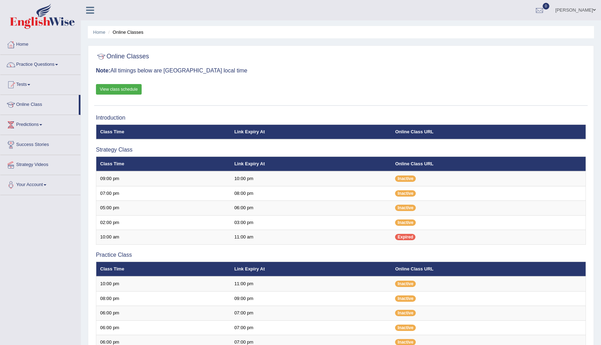
click at [34, 62] on link "Practice Questions" at bounding box center [40, 64] width 80 height 18
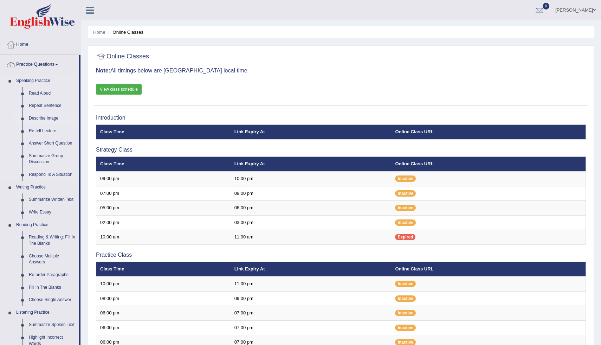
click at [45, 118] on link "Describe Image" at bounding box center [52, 118] width 53 height 13
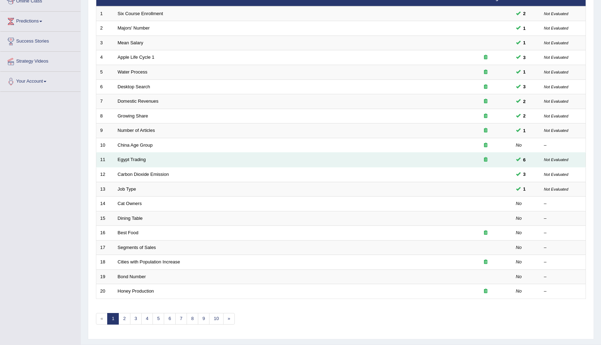
scroll to position [104, 0]
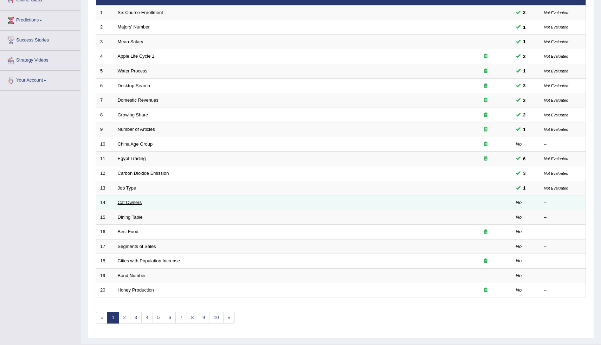
click at [128, 205] on link "Cat Owners" at bounding box center [130, 202] width 24 height 5
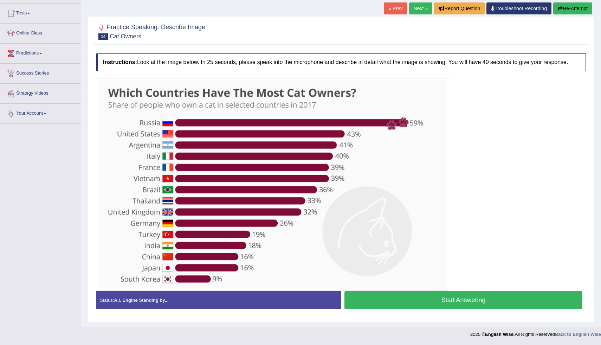
scroll to position [78, 0]
click at [421, 123] on img at bounding box center [273, 184] width 350 height 209
click at [441, 301] on button "Start Answering" at bounding box center [464, 300] width 238 height 18
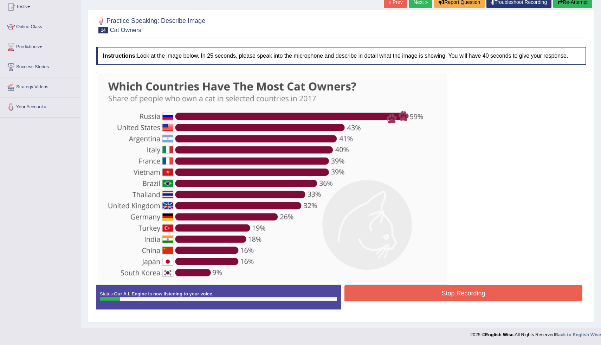
click at [441, 301] on button "Stop Recording" at bounding box center [464, 293] width 238 height 16
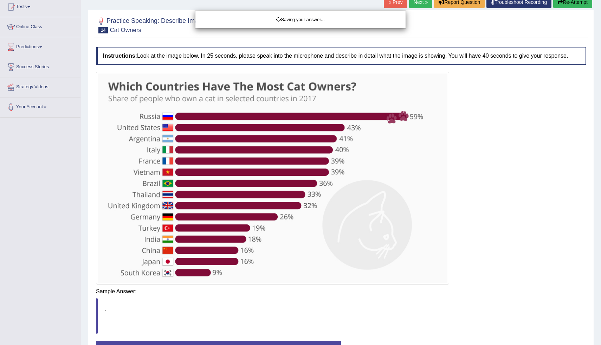
drag, startPoint x: 441, startPoint y: 301, endPoint x: 601, endPoint y: 117, distance: 243.7
click at [441, 300] on div "Saving your answer..." at bounding box center [300, 172] width 601 height 345
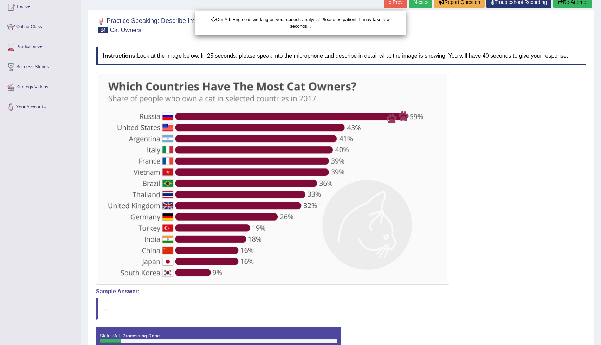
click at [568, 7] on div "Our A.I. Engine is working on your speech analysis! Please be patient. It may t…" at bounding box center [300, 172] width 601 height 345
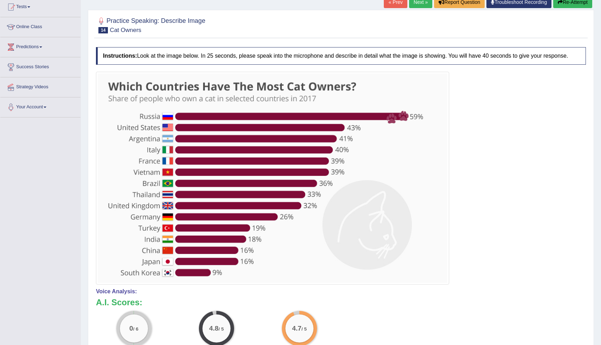
click at [568, 7] on button "Re-Attempt" at bounding box center [572, 2] width 39 height 12
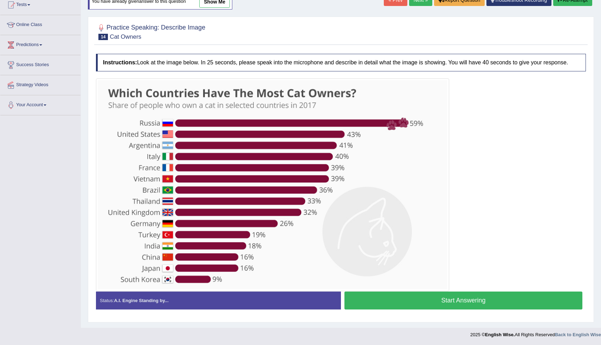
click at [411, 304] on button "Start Answering" at bounding box center [464, 300] width 238 height 18
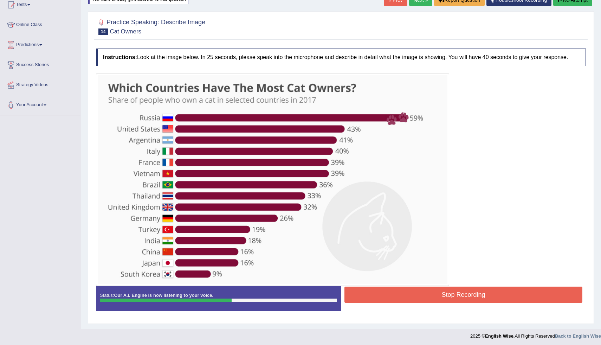
click at [191, 155] on img at bounding box center [273, 179] width 350 height 209
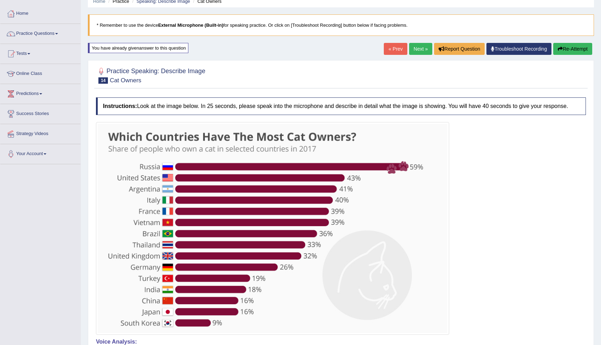
scroll to position [27, 0]
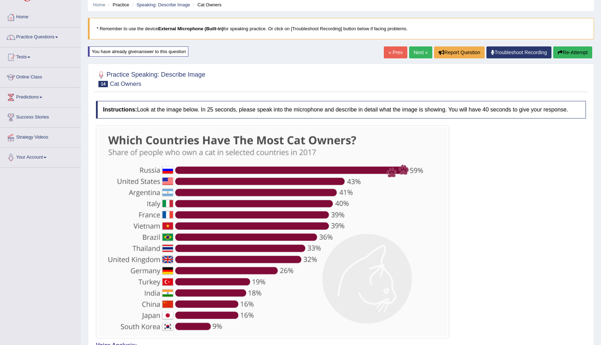
click at [578, 50] on button "Re-Attempt" at bounding box center [572, 52] width 39 height 12
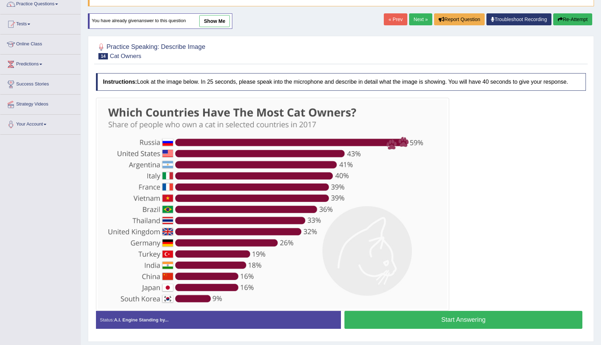
scroll to position [86, 0]
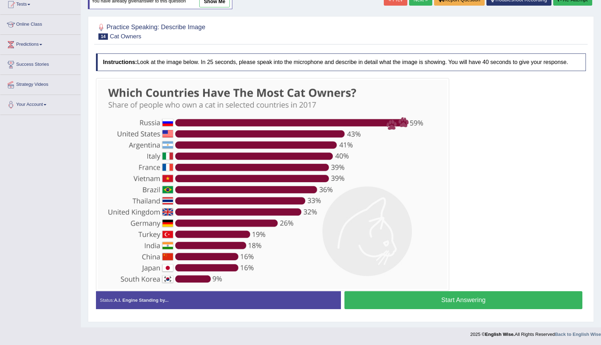
click at [441, 298] on button "Start Answering" at bounding box center [464, 300] width 238 height 18
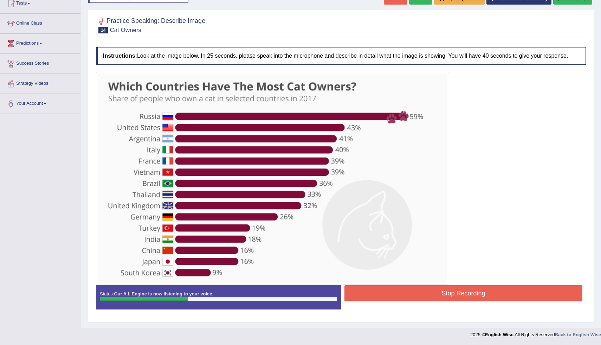
click at [375, 298] on button "Stop Recording" at bounding box center [464, 293] width 238 height 16
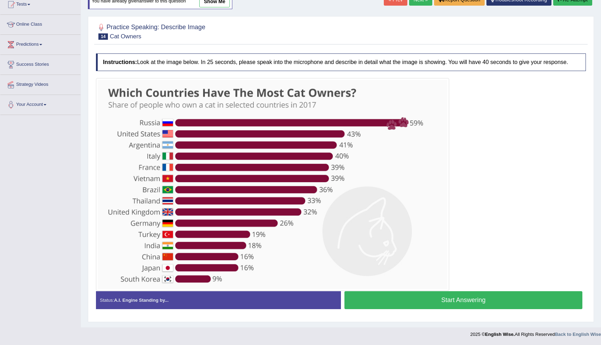
scroll to position [81, 0]
click at [398, 309] on button "Start Answering" at bounding box center [464, 300] width 238 height 18
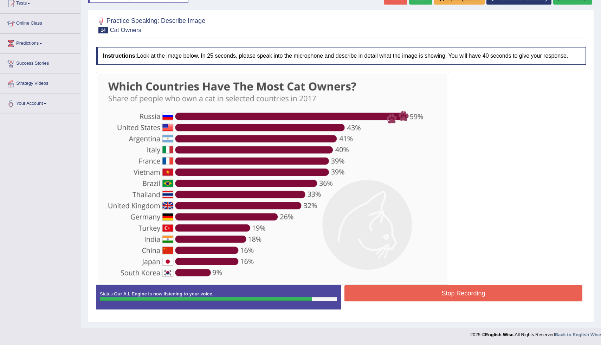
click at [363, 301] on button "Stop Recording" at bounding box center [464, 293] width 238 height 16
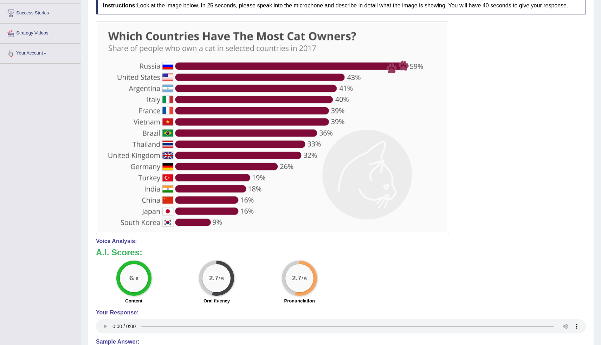
scroll to position [0, 0]
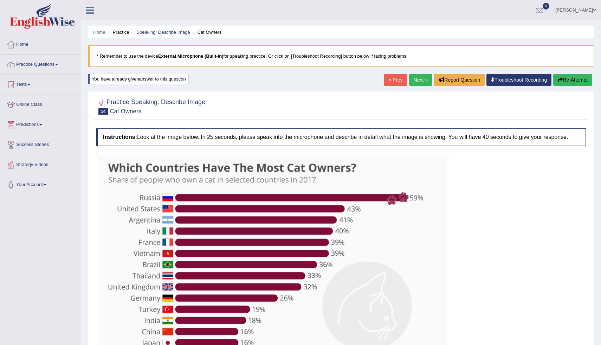
click at [570, 82] on button "Re-Attempt" at bounding box center [572, 80] width 39 height 12
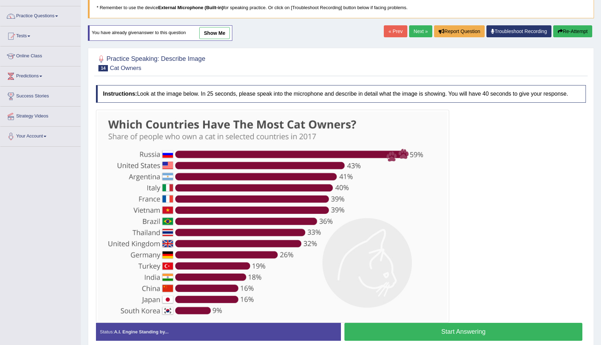
scroll to position [69, 0]
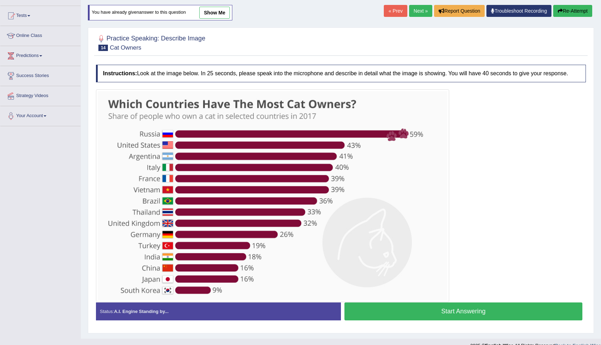
click at [453, 316] on button "Start Answering" at bounding box center [464, 311] width 238 height 18
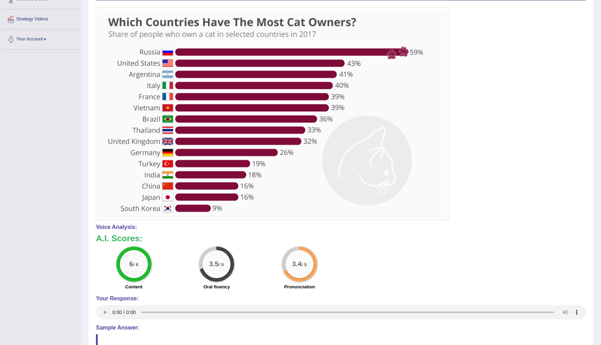
scroll to position [0, 0]
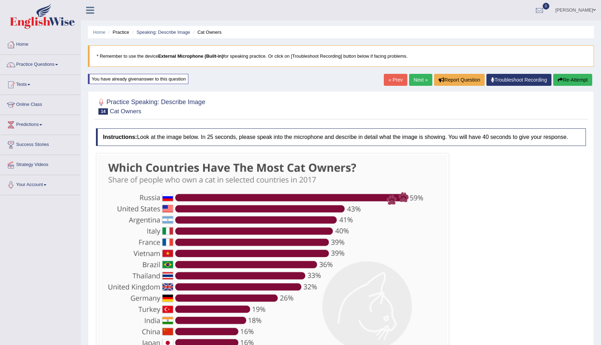
click at [420, 78] on link "Next »" at bounding box center [420, 80] width 23 height 12
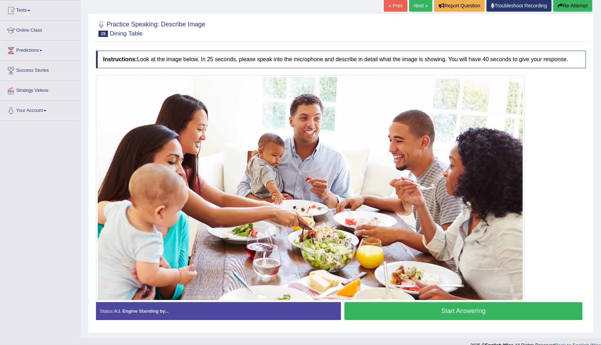
scroll to position [91, 0]
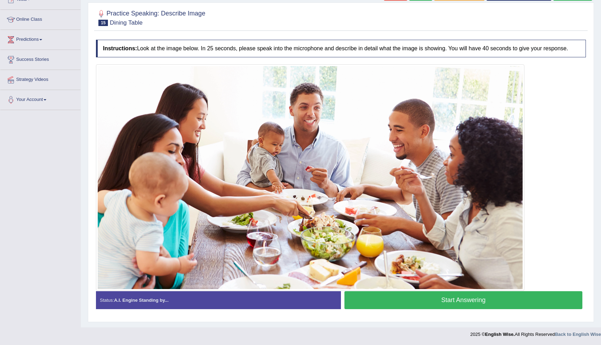
click at [485, 301] on button "Start Answering" at bounding box center [464, 300] width 238 height 18
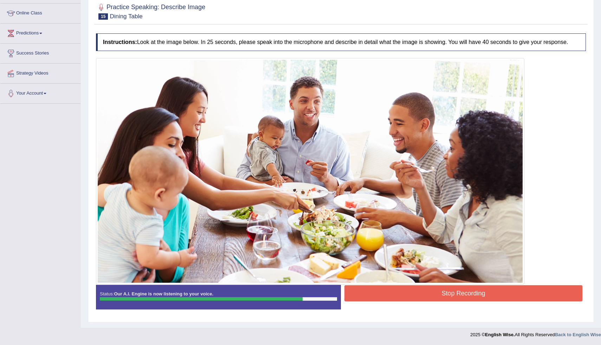
click at [458, 297] on button "Stop Recording" at bounding box center [464, 293] width 238 height 16
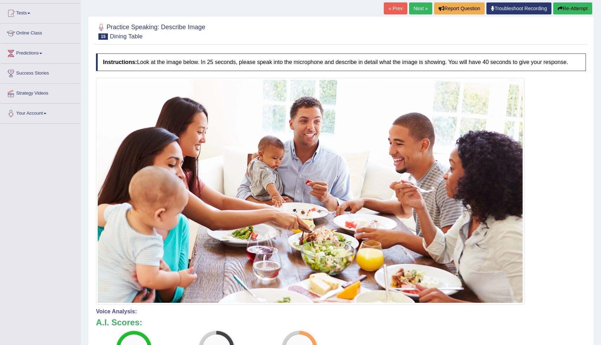
scroll to position [0, 0]
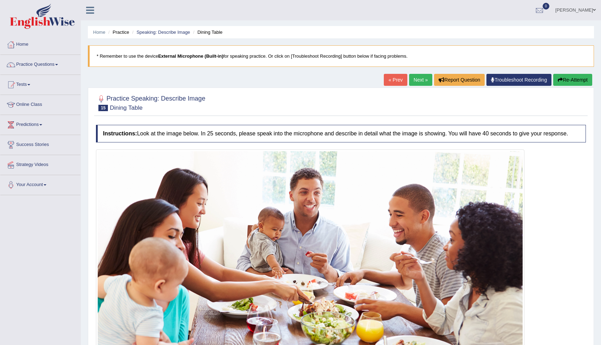
click at [577, 75] on button "Re-Attempt" at bounding box center [572, 80] width 39 height 12
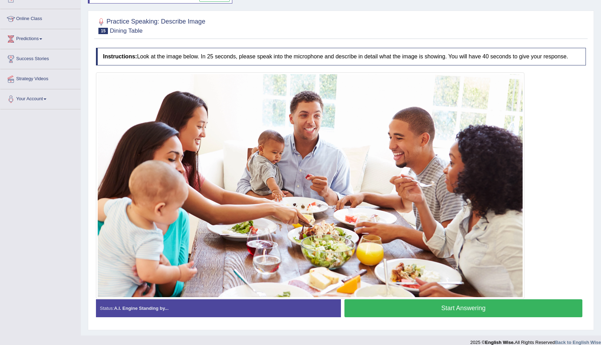
scroll to position [100, 0]
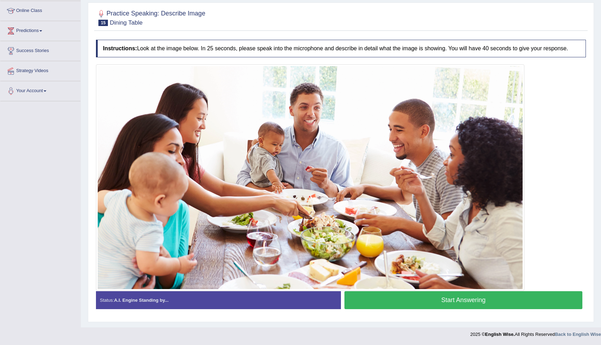
click at [487, 300] on button "Start Answering" at bounding box center [464, 300] width 238 height 18
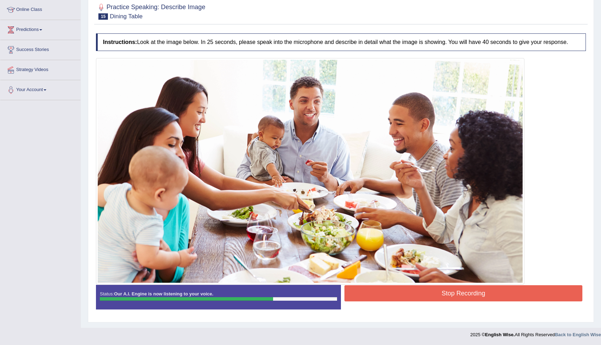
click at [436, 301] on button "Stop Recording" at bounding box center [464, 293] width 238 height 16
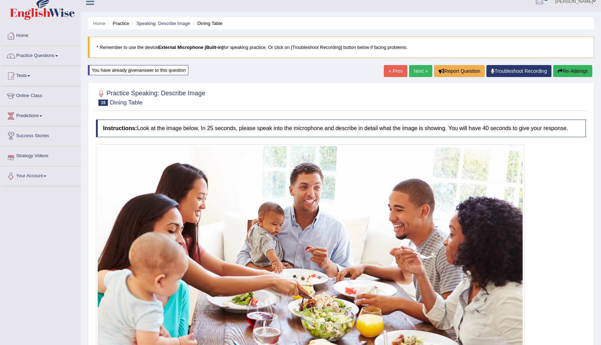
scroll to position [0, 0]
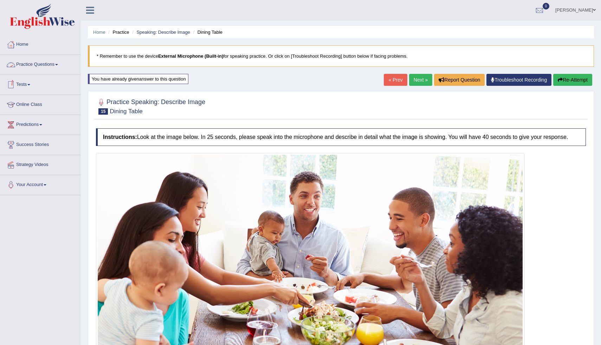
click at [30, 66] on link "Practice Questions" at bounding box center [40, 64] width 80 height 18
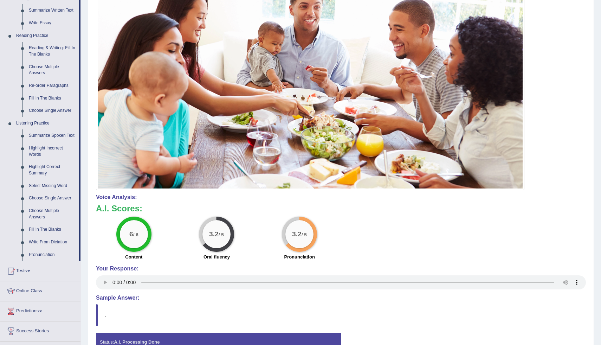
scroll to position [190, 0]
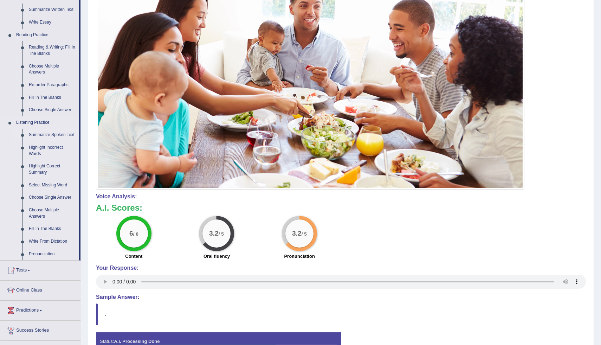
click at [41, 135] on link "Summarize Spoken Text" at bounding box center [52, 135] width 53 height 13
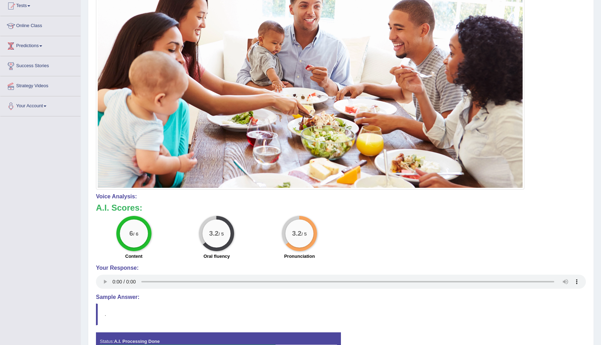
scroll to position [80, 0]
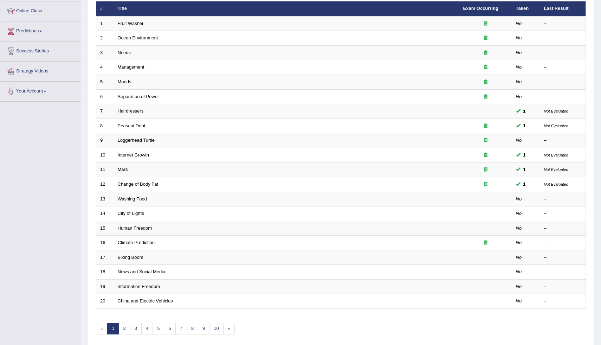
scroll to position [95, 0]
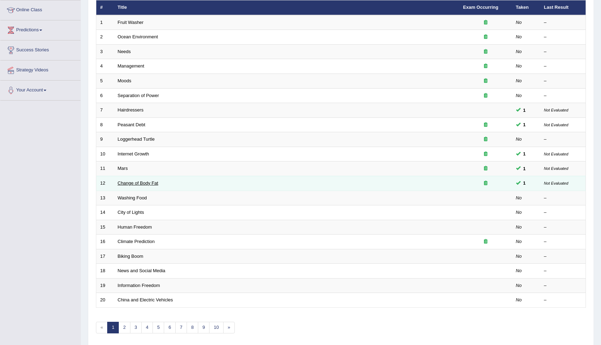
click at [133, 185] on link "Change of Body Fat" at bounding box center [138, 182] width 41 height 5
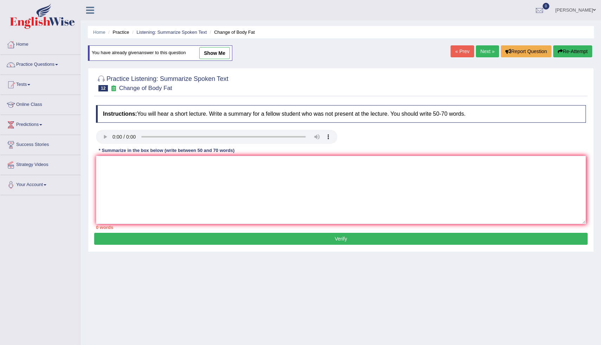
click at [216, 50] on link "show me" at bounding box center [214, 53] width 31 height 12
type textarea "The speaker provided a comprehensive overview of the Canadian research conducte…"
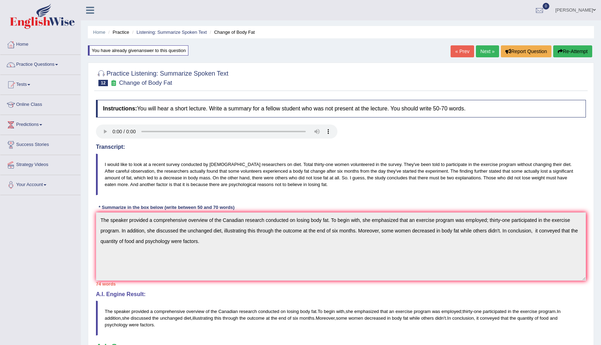
click at [486, 49] on link "Next »" at bounding box center [487, 51] width 23 height 12
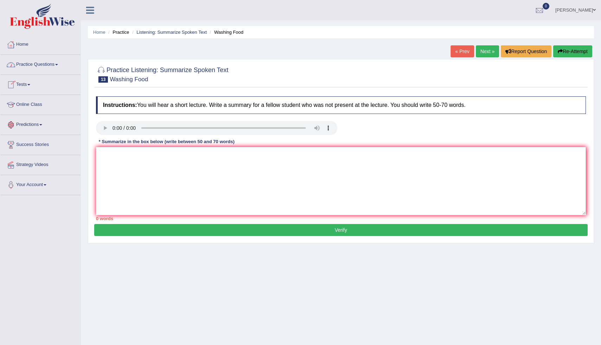
click at [31, 123] on link "Predictions" at bounding box center [40, 124] width 80 height 18
click at [31, 123] on link "Predictions" at bounding box center [39, 124] width 78 height 18
click at [32, 145] on link "Success Stories" at bounding box center [40, 144] width 80 height 18
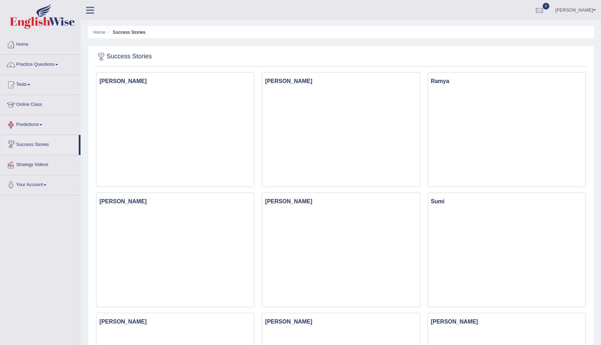
click at [30, 145] on link "Success Stories" at bounding box center [39, 144] width 78 height 18
click at [30, 123] on link "Predictions" at bounding box center [40, 124] width 80 height 18
click at [36, 101] on link "Online Class" at bounding box center [40, 104] width 80 height 18
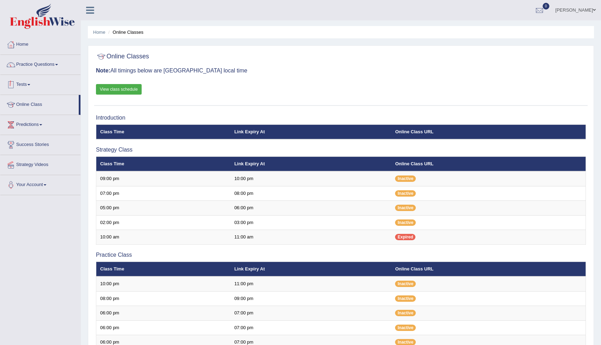
click at [32, 87] on link "Tests" at bounding box center [40, 84] width 80 height 18
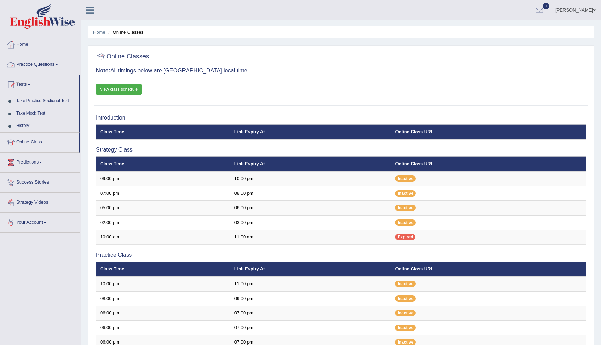
click at [39, 65] on link "Practice Questions" at bounding box center [40, 64] width 80 height 18
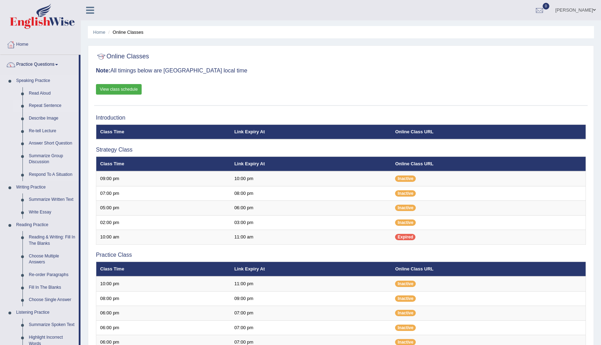
click at [44, 105] on link "Repeat Sentence" at bounding box center [52, 106] width 53 height 13
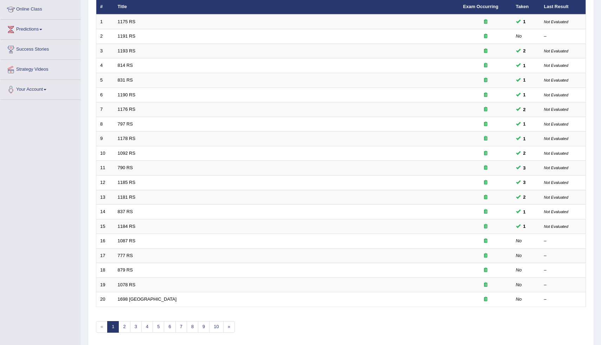
scroll to position [121, 0]
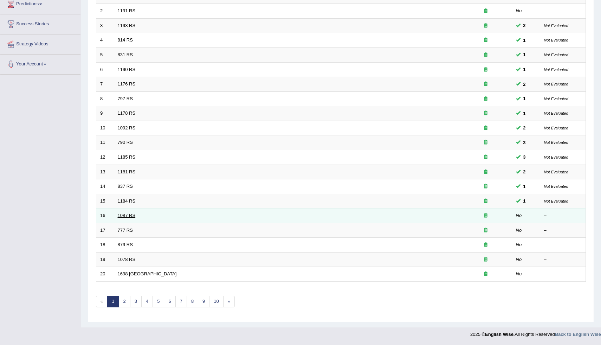
click at [121, 218] on link "1087 RS" at bounding box center [127, 215] width 18 height 5
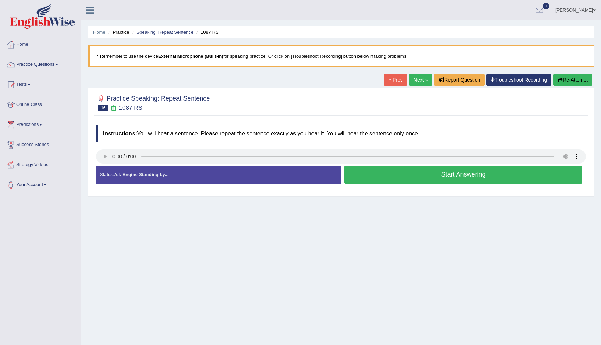
click at [442, 178] on button "Start Answering" at bounding box center [464, 175] width 238 height 18
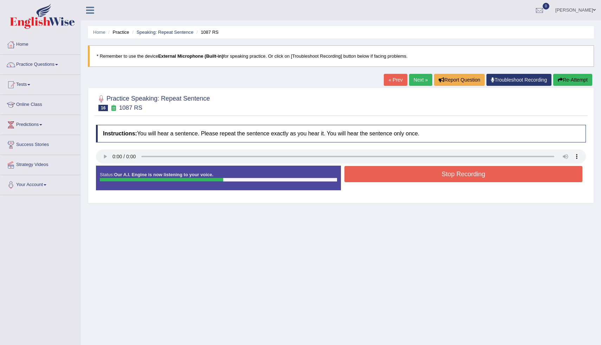
click at [442, 178] on button "Stop Recording" at bounding box center [464, 174] width 238 height 16
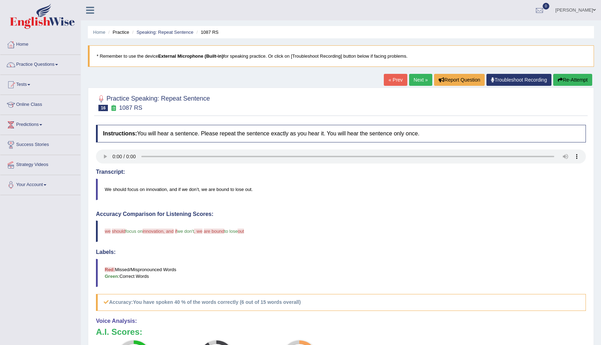
click at [422, 79] on link "Next »" at bounding box center [420, 80] width 23 height 12
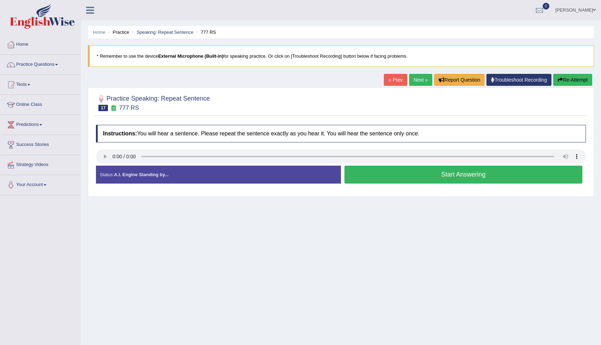
click at [420, 177] on button "Start Answering" at bounding box center [464, 175] width 238 height 18
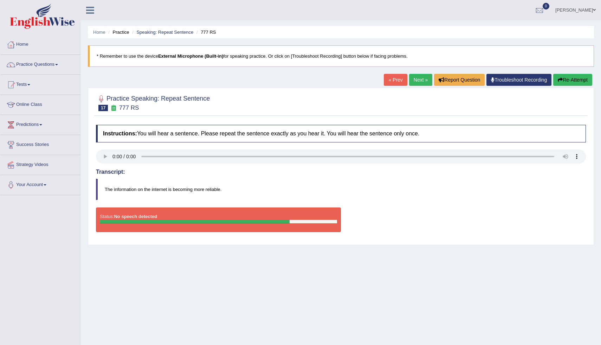
click at [146, 170] on h4 "Transcript:" at bounding box center [341, 172] width 490 height 6
click at [391, 81] on link "« Prev" at bounding box center [395, 80] width 23 height 12
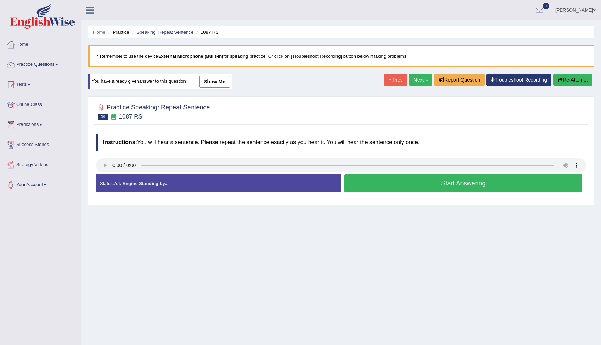
click at [409, 81] on link "Next »" at bounding box center [420, 80] width 23 height 12
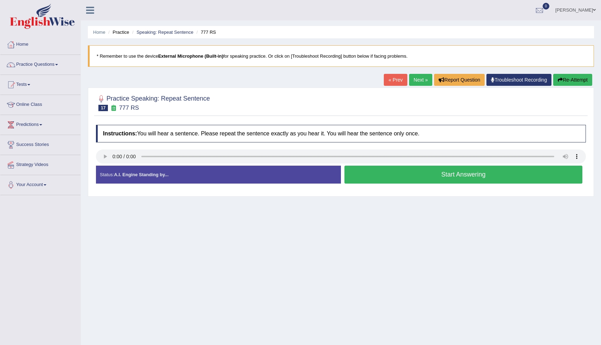
click at [408, 175] on button "Start Answering" at bounding box center [464, 175] width 238 height 18
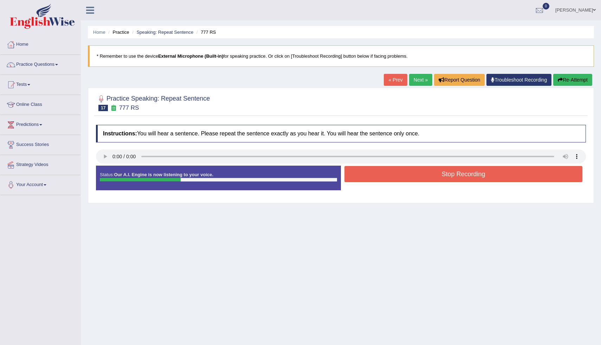
click at [408, 175] on button "Stop Recording" at bounding box center [464, 174] width 238 height 16
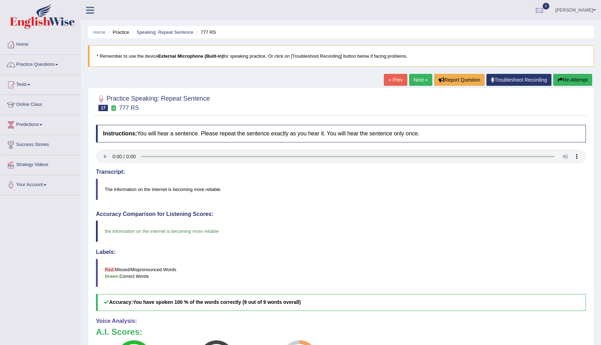
click at [419, 78] on link "Next »" at bounding box center [420, 80] width 23 height 12
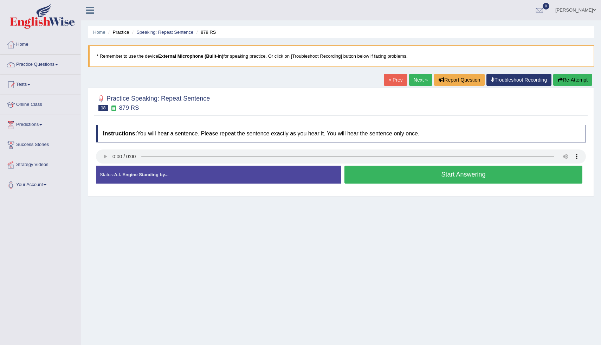
click at [384, 177] on button "Start Answering" at bounding box center [464, 175] width 238 height 18
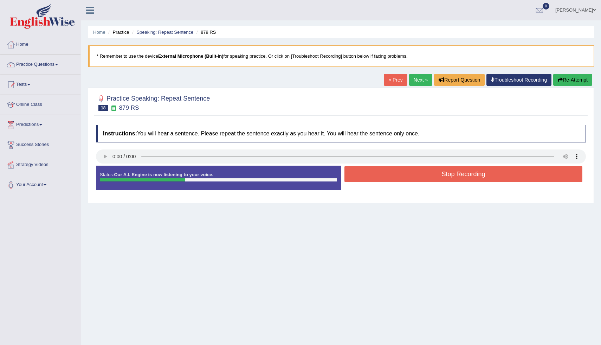
click at [384, 177] on button "Stop Recording" at bounding box center [464, 174] width 238 height 16
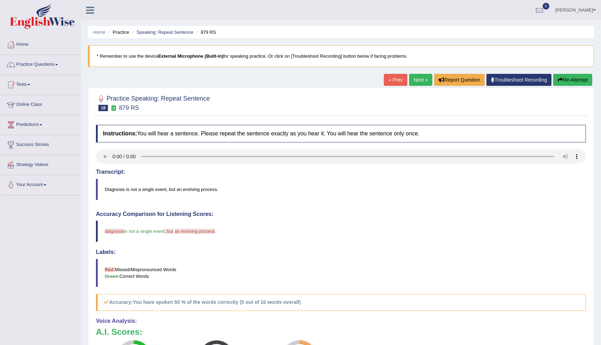
click at [419, 82] on link "Next »" at bounding box center [420, 80] width 23 height 12
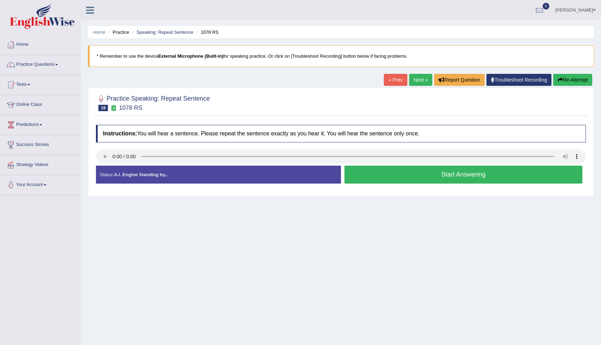
click at [376, 175] on button "Start Answering" at bounding box center [464, 175] width 238 height 18
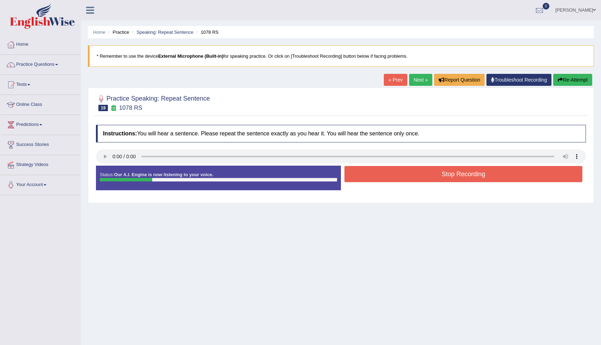
click at [376, 175] on button "Stop Recording" at bounding box center [464, 174] width 238 height 16
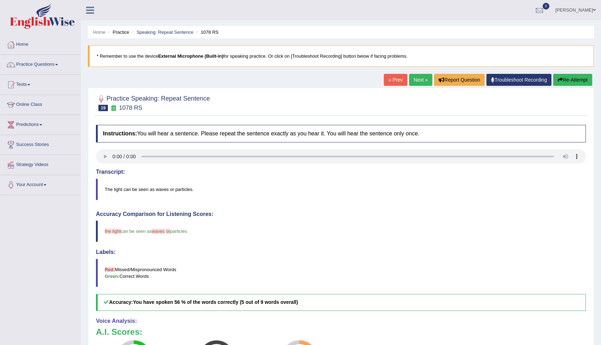
click at [417, 76] on link "Next »" at bounding box center [420, 80] width 23 height 12
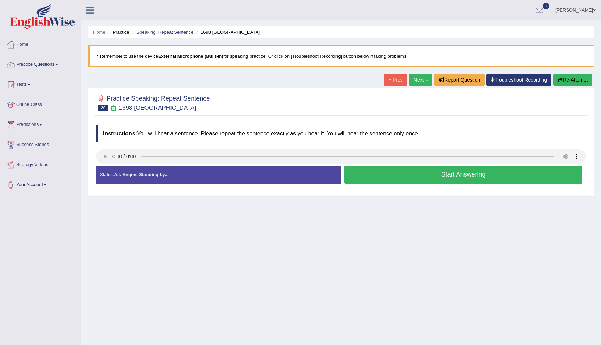
click at [436, 175] on button "Start Answering" at bounding box center [464, 175] width 238 height 18
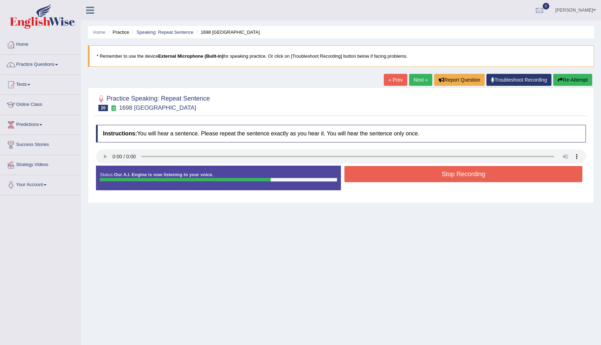
click at [436, 172] on button "Stop Recording" at bounding box center [464, 174] width 238 height 16
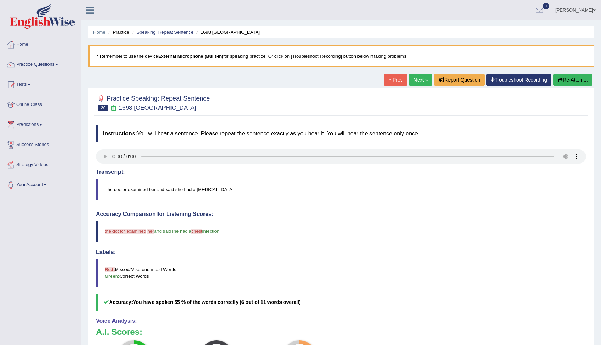
click at [418, 82] on link "Next »" at bounding box center [420, 80] width 23 height 12
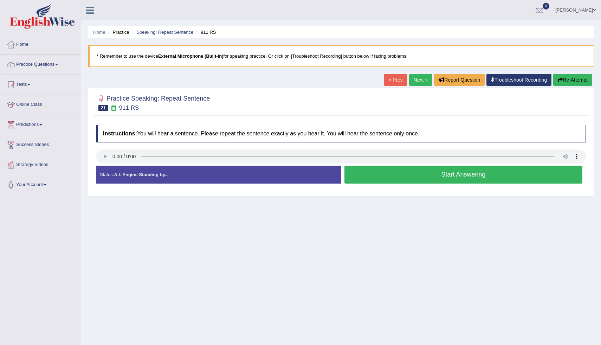
click at [385, 176] on button "Start Answering" at bounding box center [464, 175] width 238 height 18
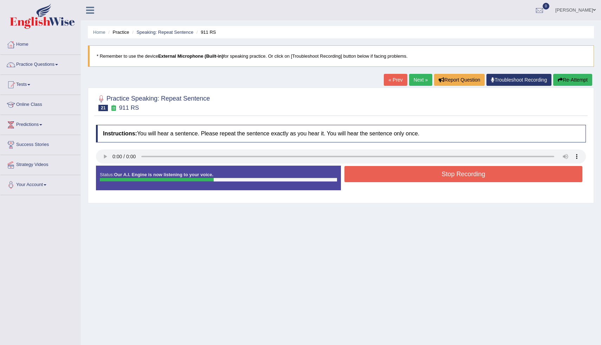
click at [385, 176] on button "Stop Recording" at bounding box center [464, 174] width 238 height 16
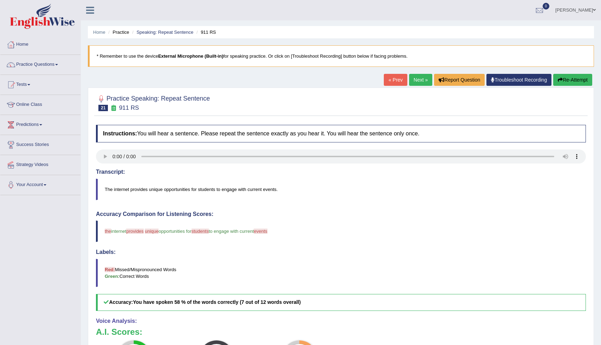
click at [413, 83] on link "Next »" at bounding box center [420, 80] width 23 height 12
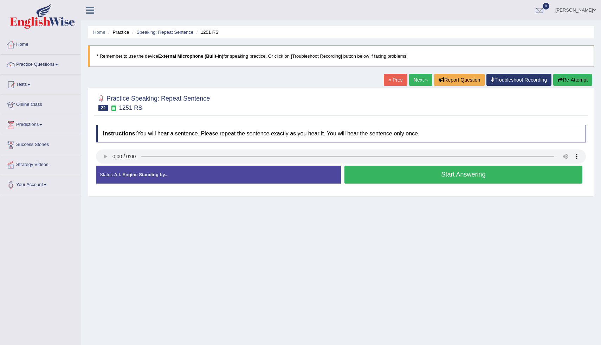
click at [442, 180] on button "Start Answering" at bounding box center [464, 175] width 238 height 18
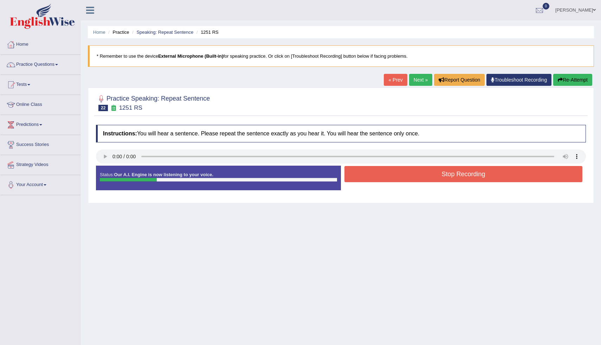
click at [442, 180] on button "Stop Recording" at bounding box center [464, 174] width 238 height 16
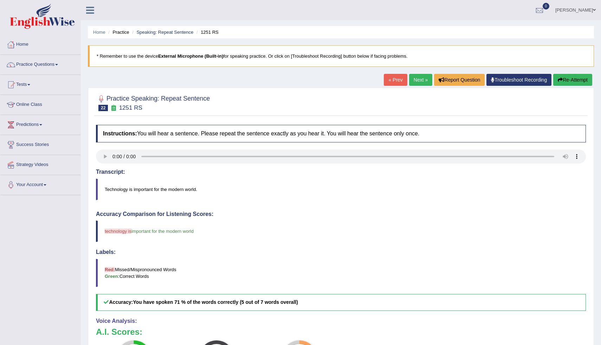
click at [581, 81] on button "Re-Attempt" at bounding box center [572, 80] width 39 height 12
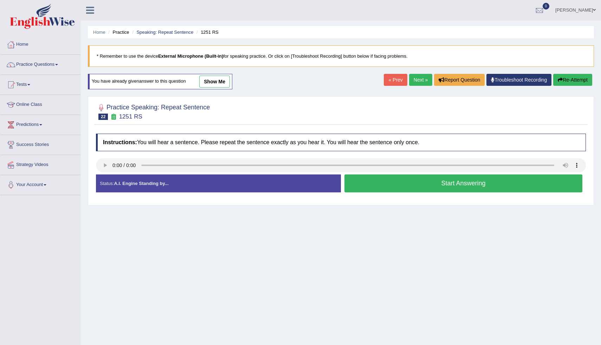
click at [457, 187] on button "Start Answering" at bounding box center [464, 183] width 238 height 18
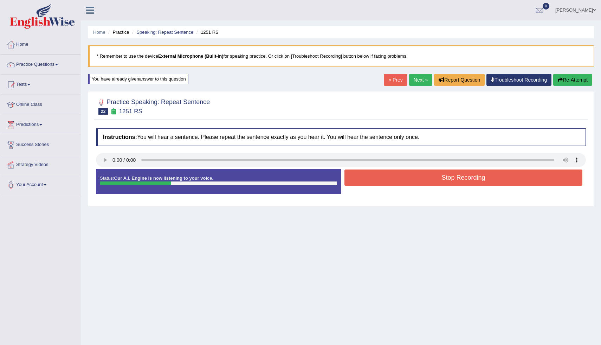
click at [459, 182] on button "Stop Recording" at bounding box center [464, 177] width 238 height 16
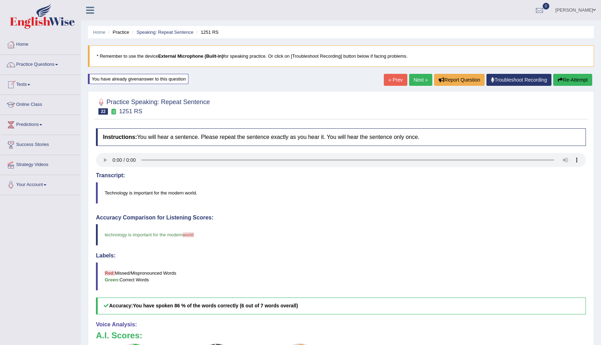
click at [417, 81] on link "Next »" at bounding box center [420, 80] width 23 height 12
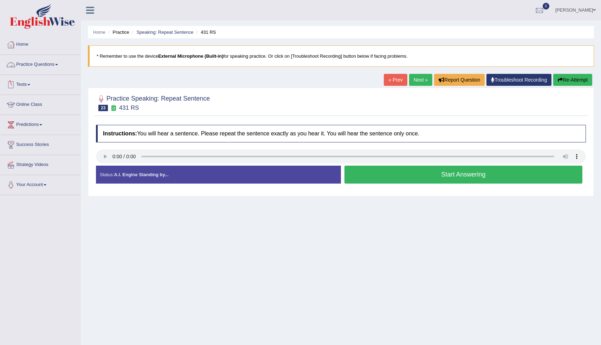
click at [33, 69] on link "Practice Questions" at bounding box center [40, 64] width 80 height 18
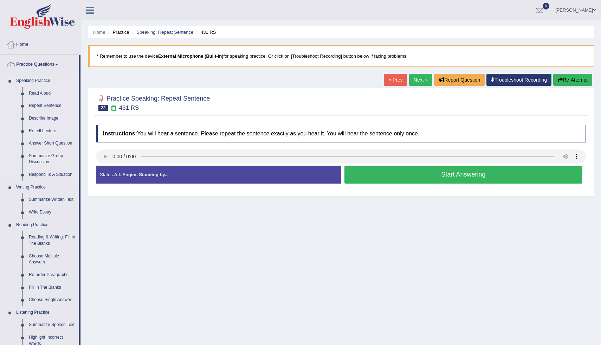
click at [45, 131] on link "Re-tell Lecture" at bounding box center [52, 131] width 53 height 13
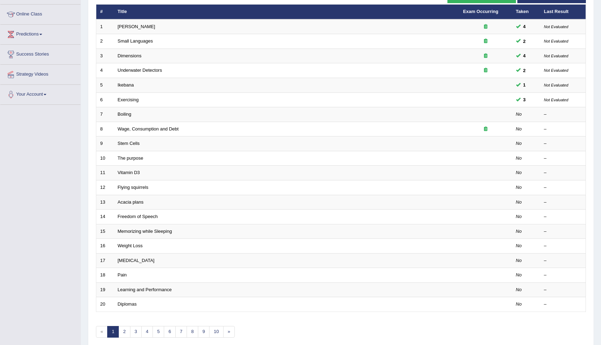
scroll to position [92, 0]
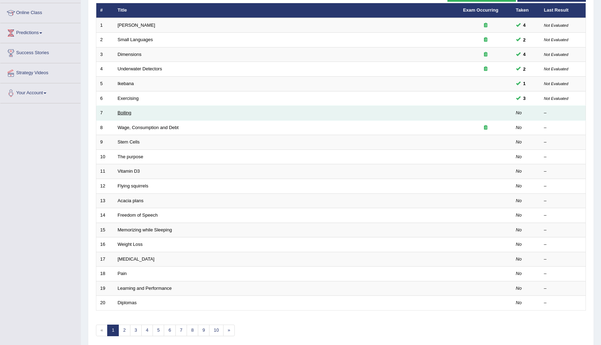
click at [121, 114] on link "Boiling" at bounding box center [125, 112] width 14 height 5
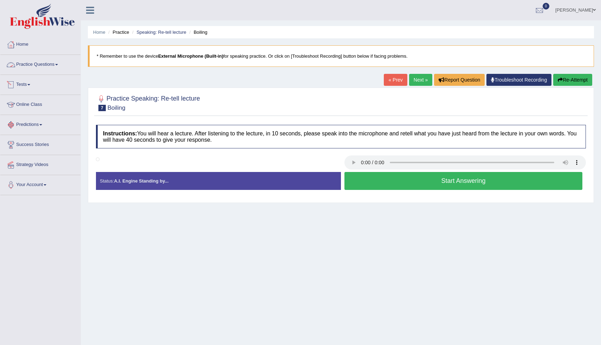
click at [27, 65] on link "Practice Questions" at bounding box center [40, 64] width 80 height 18
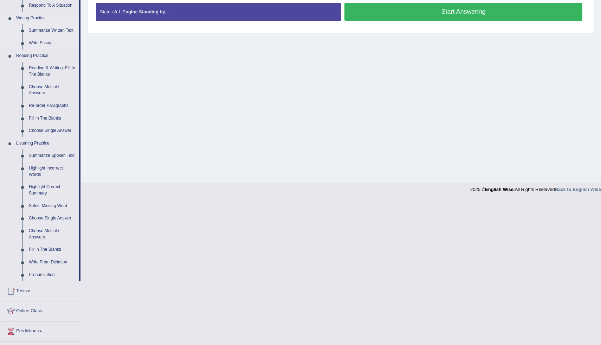
scroll to position [180, 0]
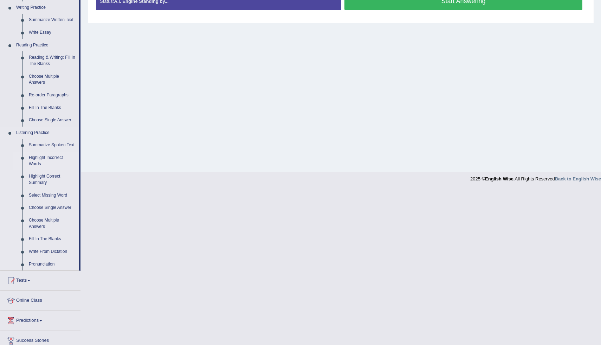
click at [50, 165] on link "Highlight Incorrect Words" at bounding box center [52, 161] width 53 height 19
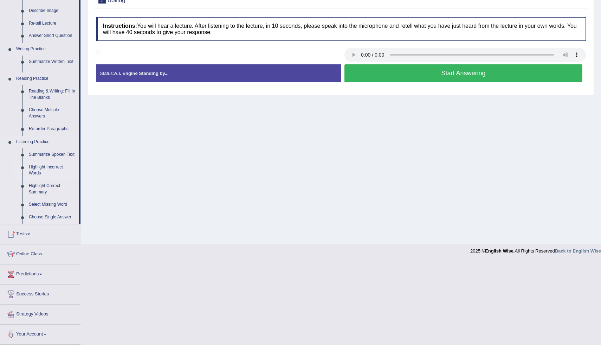
scroll to position [34, 0]
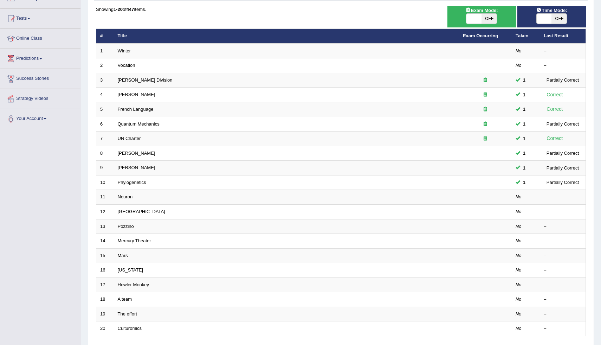
scroll to position [67, 0]
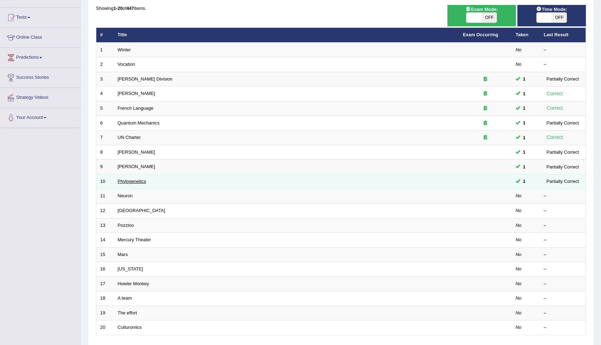
click at [143, 182] on link "Phylogenetics" at bounding box center [132, 181] width 28 height 5
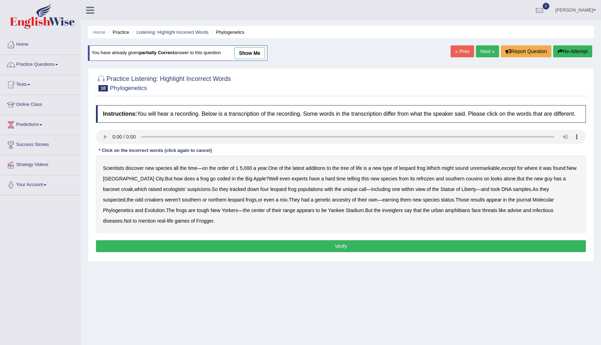
click at [481, 50] on link "Next »" at bounding box center [487, 51] width 23 height 12
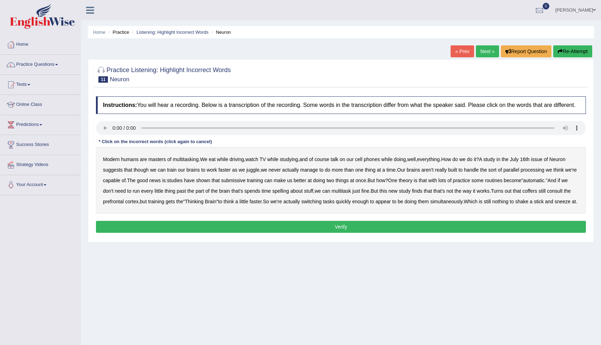
click at [328, 162] on b "course" at bounding box center [322, 159] width 15 height 6
click at [149, 173] on b "though" at bounding box center [141, 170] width 15 height 6
click at [416, 162] on b "well" at bounding box center [412, 159] width 8 height 6
click at [149, 173] on b "though" at bounding box center [141, 170] width 15 height 6
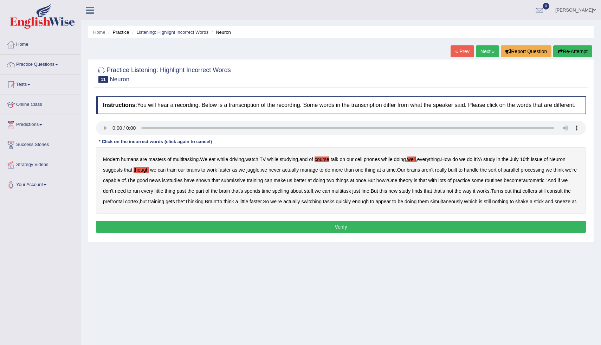
click at [543, 162] on b "issue" at bounding box center [537, 159] width 12 height 6
click at [245, 183] on b "submissive" at bounding box center [233, 181] width 24 height 6
click at [289, 194] on b "spelling" at bounding box center [280, 191] width 17 height 6
click at [258, 233] on button "Verify" at bounding box center [341, 227] width 490 height 12
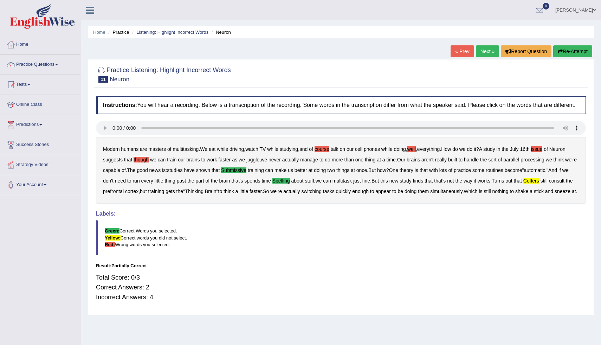
click at [483, 54] on link "Next »" at bounding box center [487, 51] width 23 height 12
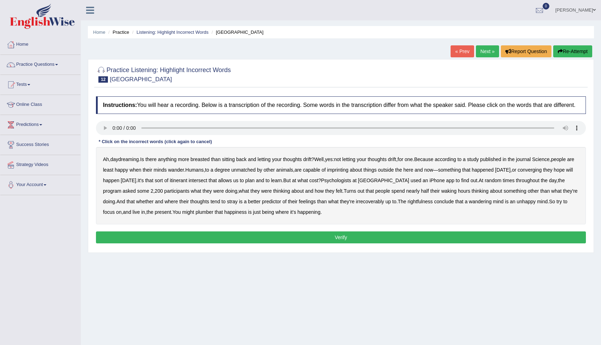
click at [464, 51] on link "« Prev" at bounding box center [462, 51] width 23 height 12
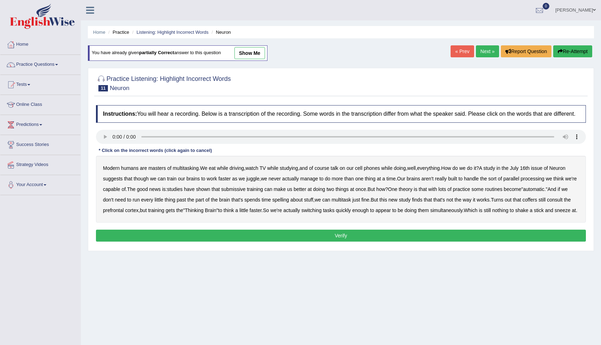
click at [485, 49] on link "Next »" at bounding box center [487, 51] width 23 height 12
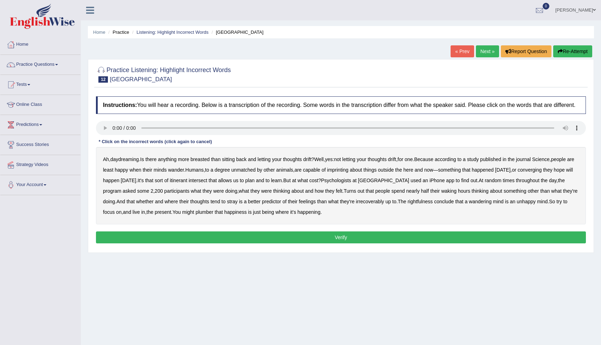
click at [349, 173] on b "imprinting" at bounding box center [337, 170] width 21 height 6
click at [384, 204] on b "irrecoverably" at bounding box center [370, 202] width 28 height 6
click at [213, 215] on b "plumber" at bounding box center [204, 212] width 18 height 6
click at [340, 243] on button "Verify" at bounding box center [341, 237] width 490 height 12
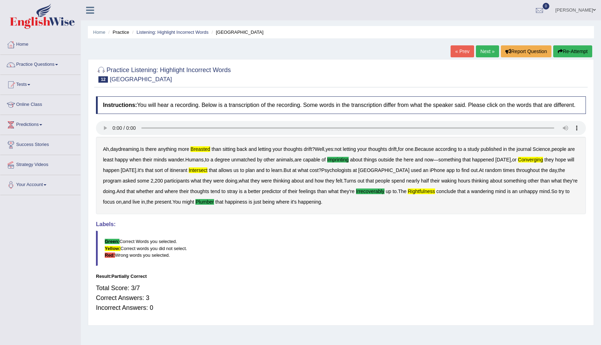
click at [480, 51] on link "Next »" at bounding box center [487, 51] width 23 height 12
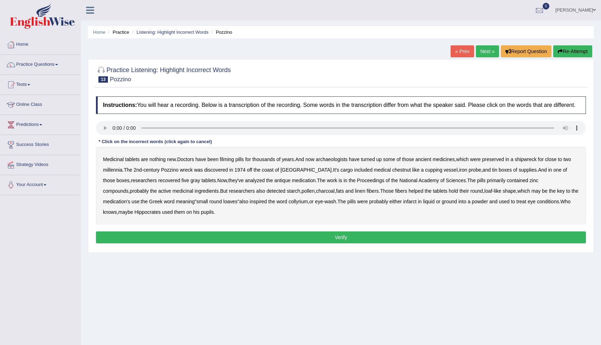
click at [233, 162] on b "filming" at bounding box center [227, 159] width 14 height 6
click at [135, 215] on b "Hippocrates" at bounding box center [148, 212] width 26 height 6
click at [132, 242] on button "Verify" at bounding box center [341, 237] width 490 height 12
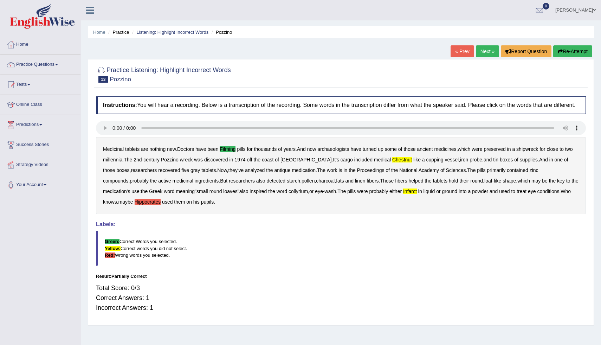
click at [483, 51] on link "Next »" at bounding box center [487, 51] width 23 height 12
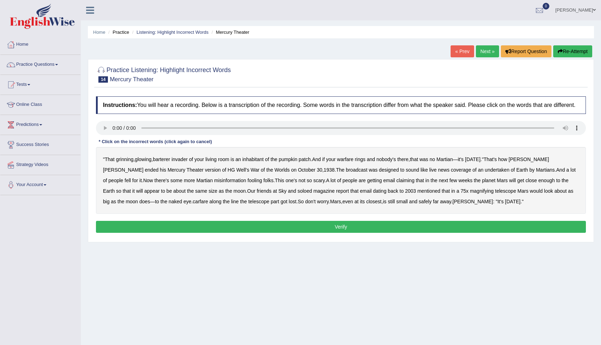
click at [483, 51] on link "Next »" at bounding box center [487, 51] width 23 height 12
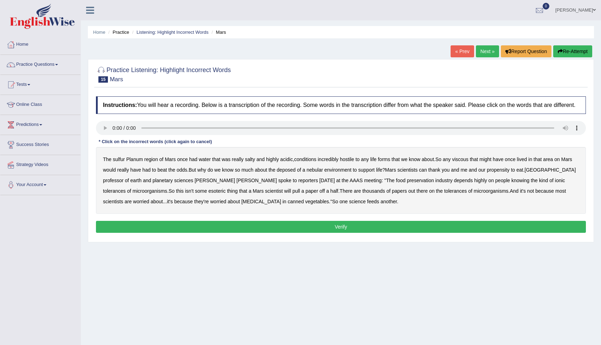
click at [465, 45] on link "« Prev" at bounding box center [462, 51] width 23 height 12
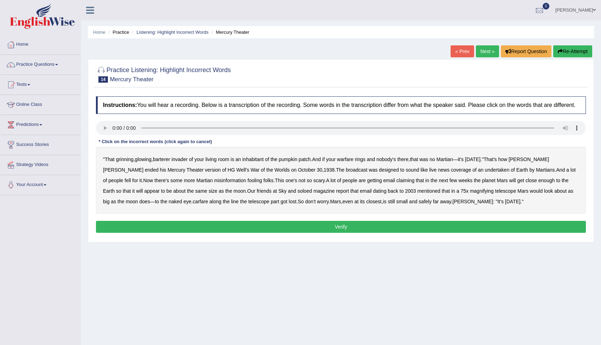
click at [354, 162] on b "warfare" at bounding box center [345, 159] width 17 height 6
click at [485, 173] on b "undertaken" at bounding box center [497, 170] width 25 height 6
click at [297, 194] on b "soloed" at bounding box center [304, 191] width 14 height 6
click at [193, 204] on b "carfare" at bounding box center [200, 202] width 15 height 6
click at [453, 204] on b "[PERSON_NAME]" at bounding box center [473, 202] width 40 height 6
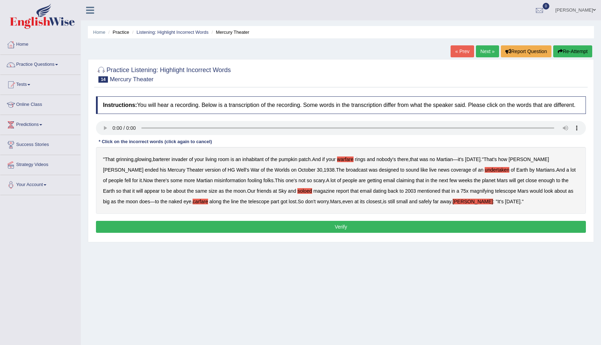
click at [451, 211] on div "" That grinning , glowing , barterer invader of your living room is an inhabita…" at bounding box center [341, 180] width 490 height 67
click at [453, 204] on b "[PERSON_NAME]" at bounding box center [473, 202] width 40 height 6
click at [401, 229] on button "Verify" at bounding box center [341, 227] width 490 height 12
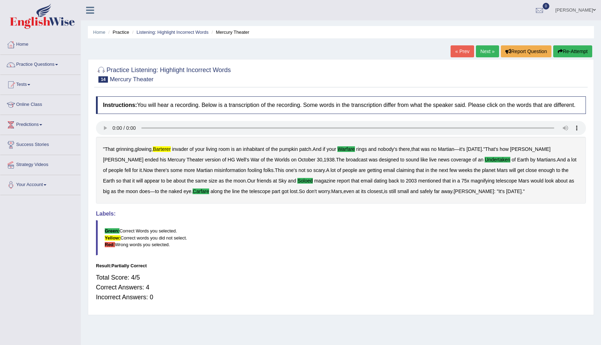
click at [575, 11] on link "[PERSON_NAME]" at bounding box center [575, 9] width 51 height 18
